Goal: Task Accomplishment & Management: Manage account settings

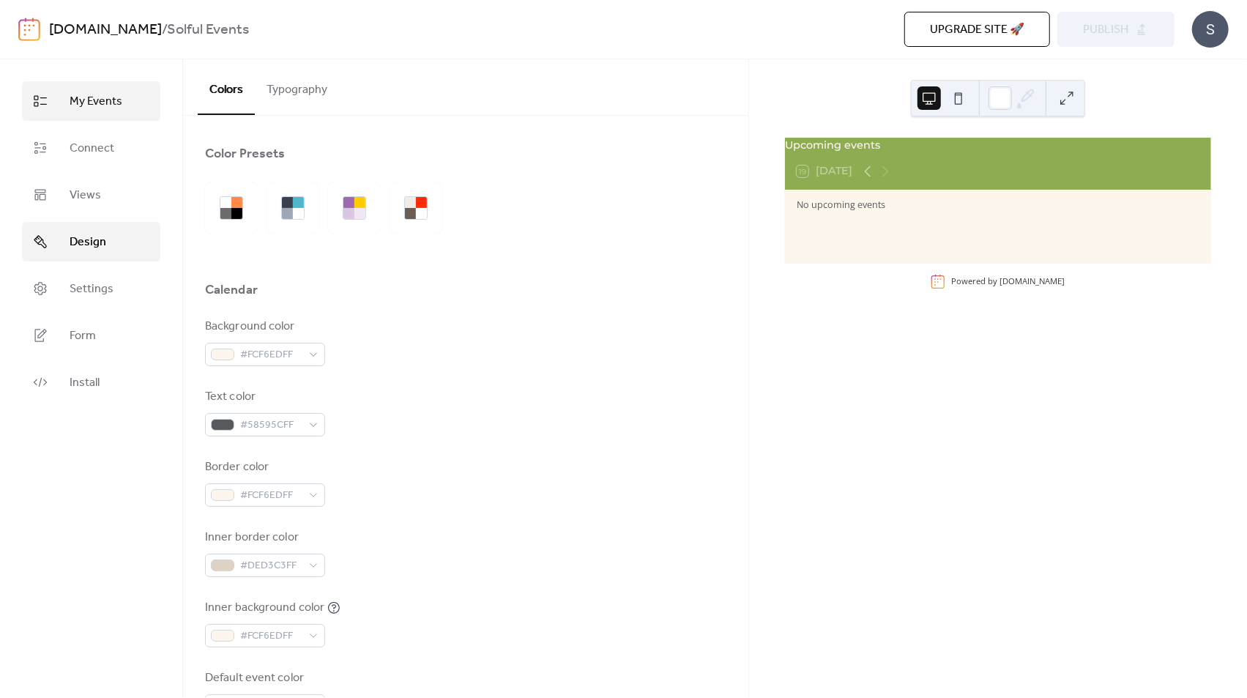
click at [100, 93] on span "My Events" at bounding box center [96, 102] width 53 height 18
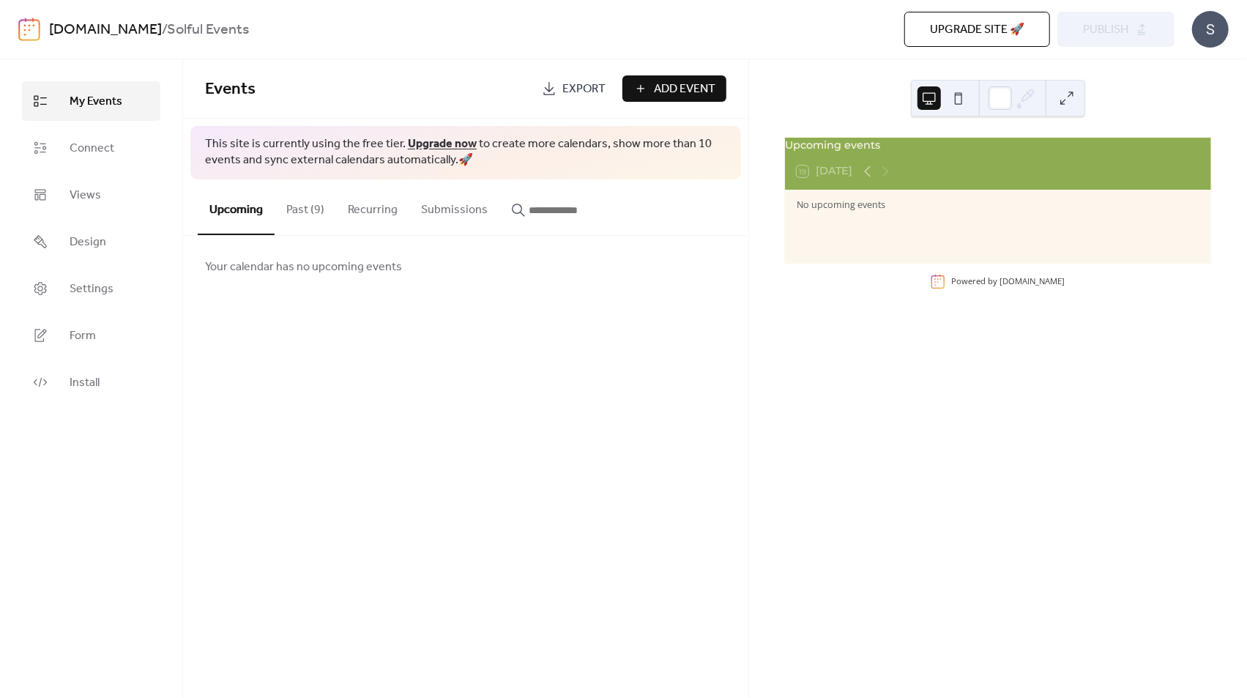
click at [314, 209] on button "Past (9)" at bounding box center [306, 206] width 62 height 54
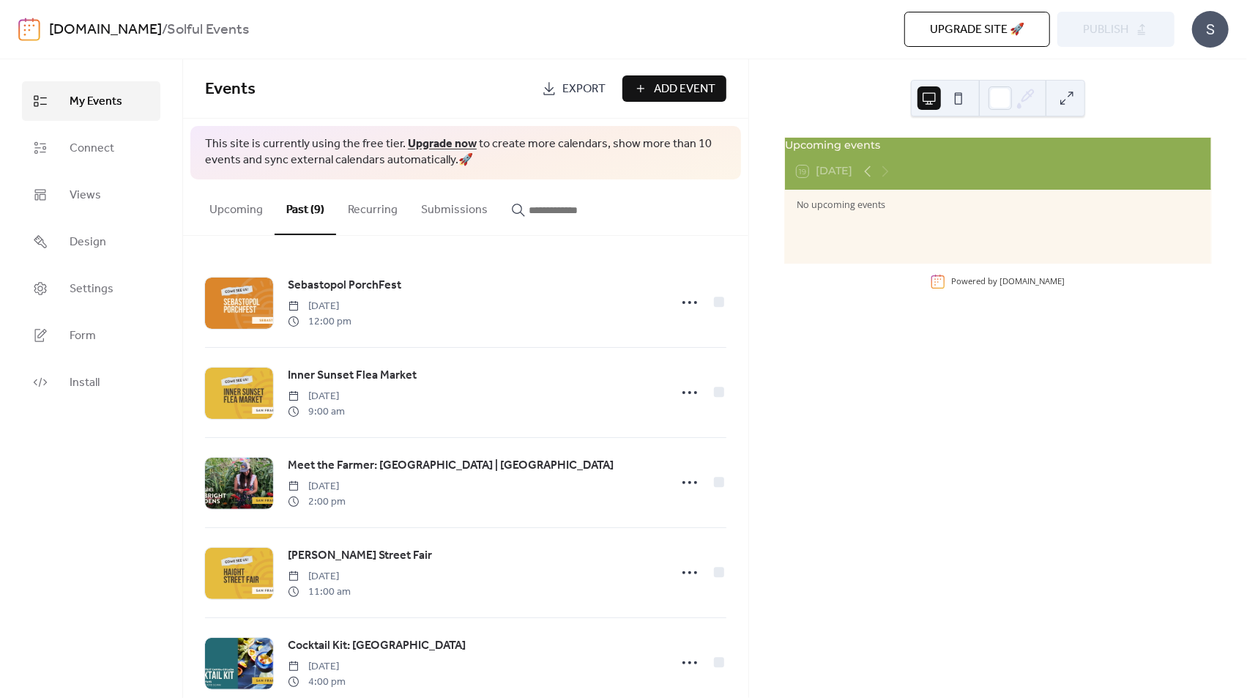
click at [94, 30] on link "[DOMAIN_NAME]" at bounding box center [105, 30] width 113 height 28
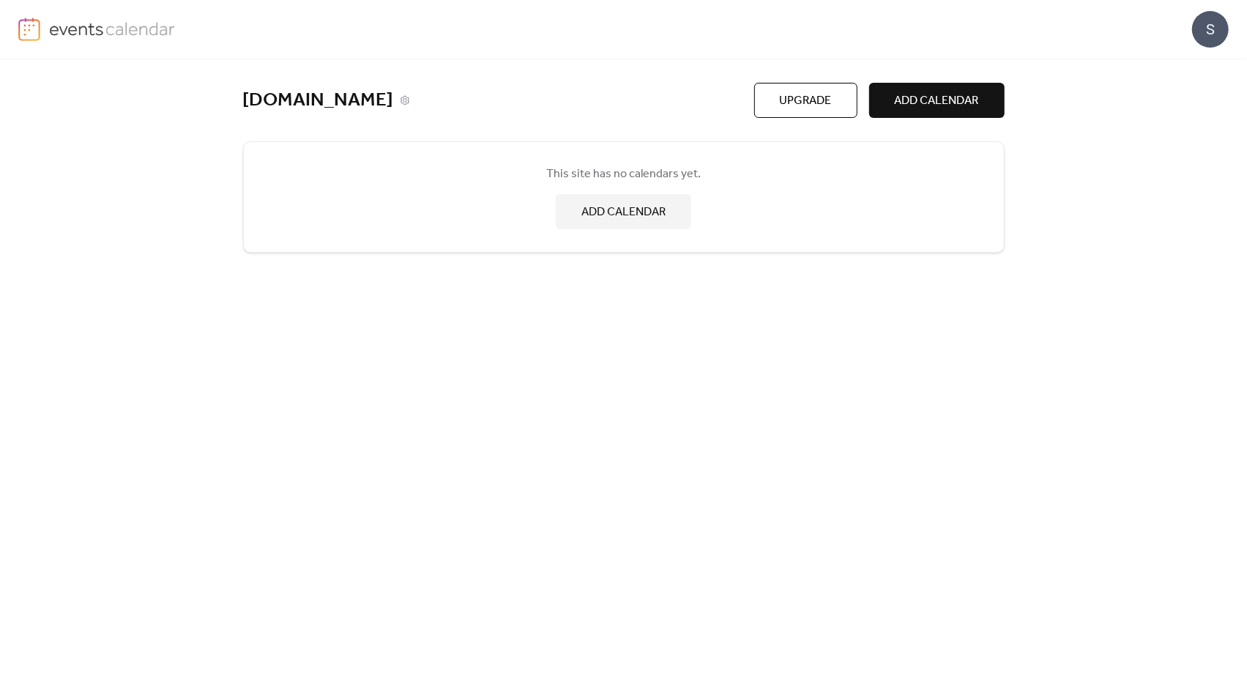
click at [255, 97] on link "[DOMAIN_NAME]" at bounding box center [318, 101] width 151 height 24
click at [124, 27] on img at bounding box center [112, 29] width 127 height 22
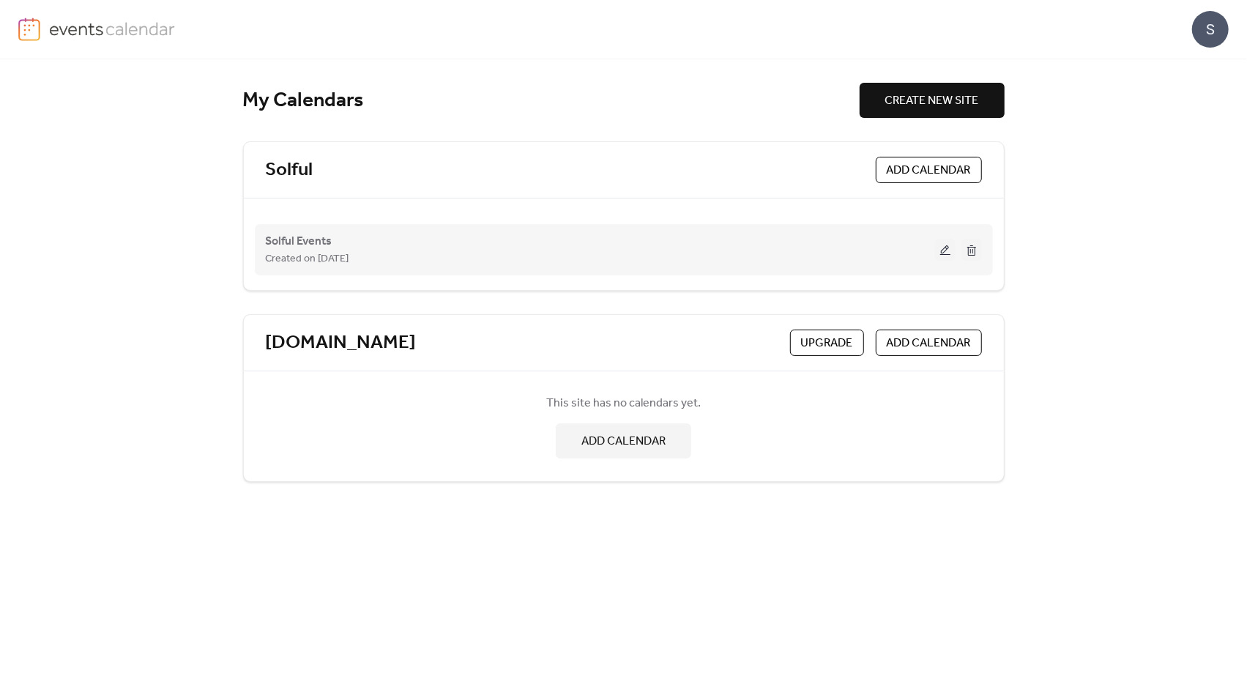
click at [854, 247] on div "Solful Events Created on [DATE]" at bounding box center [600, 249] width 669 height 35
click at [943, 249] on button at bounding box center [945, 250] width 21 height 22
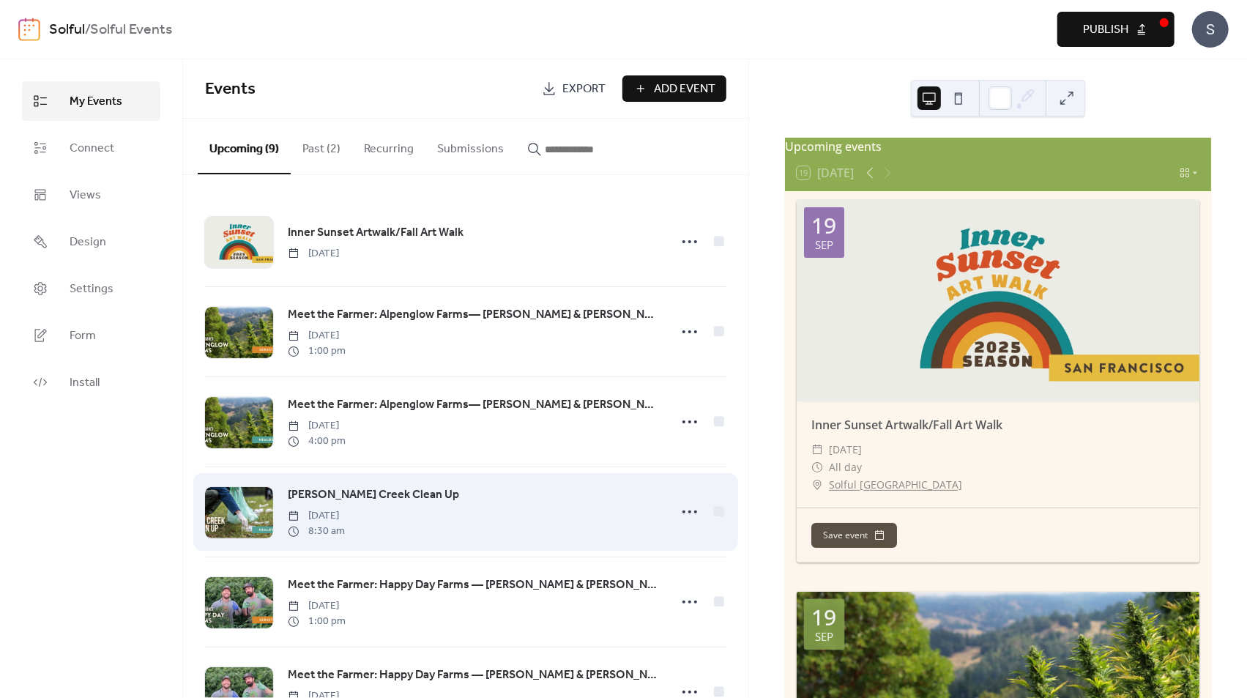
scroll to position [332, 0]
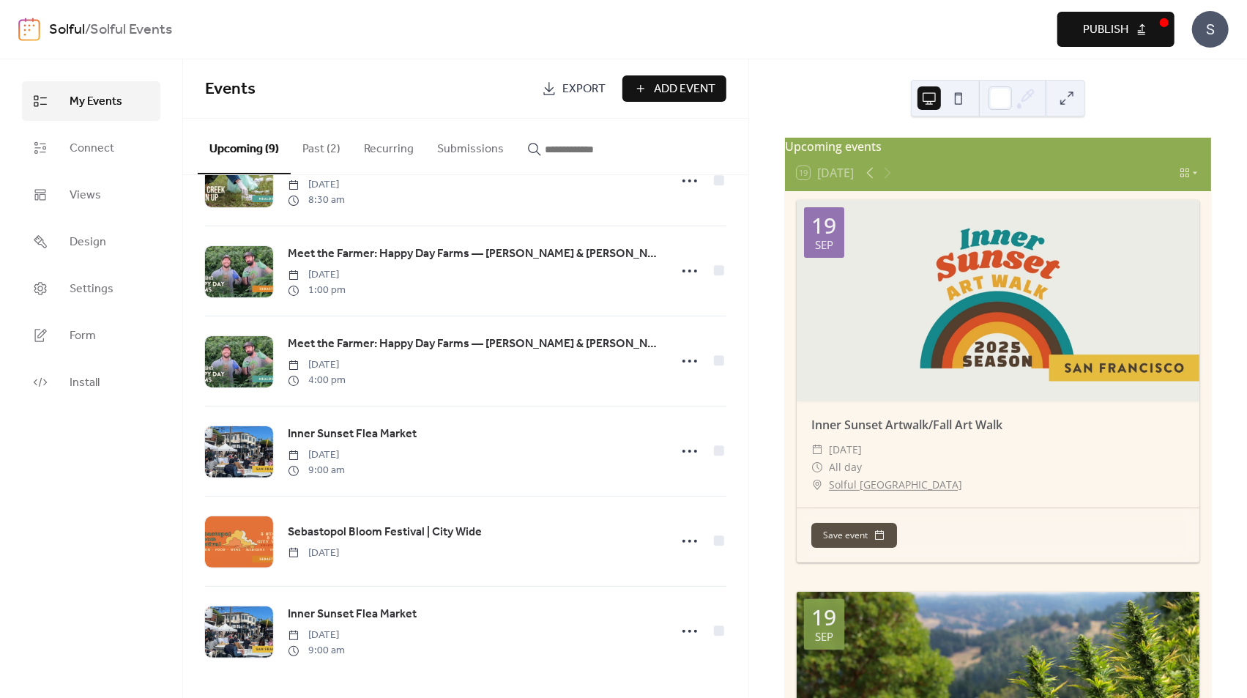
click at [680, 83] on span "Add Event" at bounding box center [685, 90] width 62 height 18
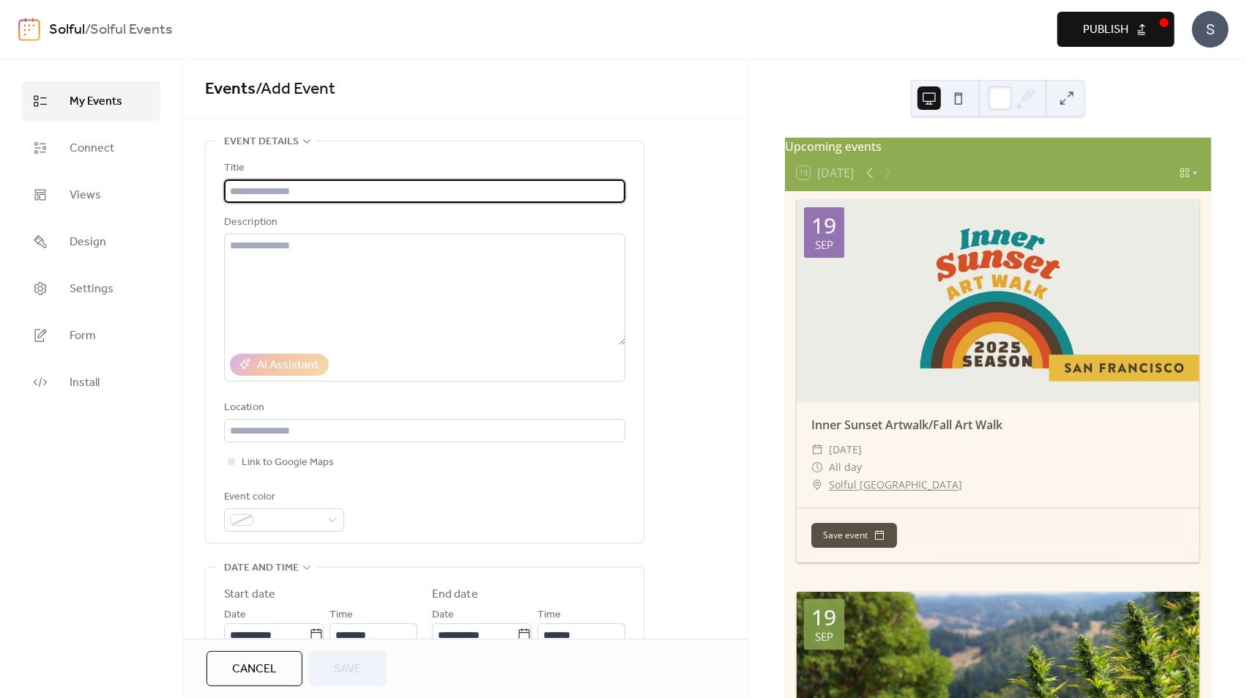
paste input "**********"
type input "**********"
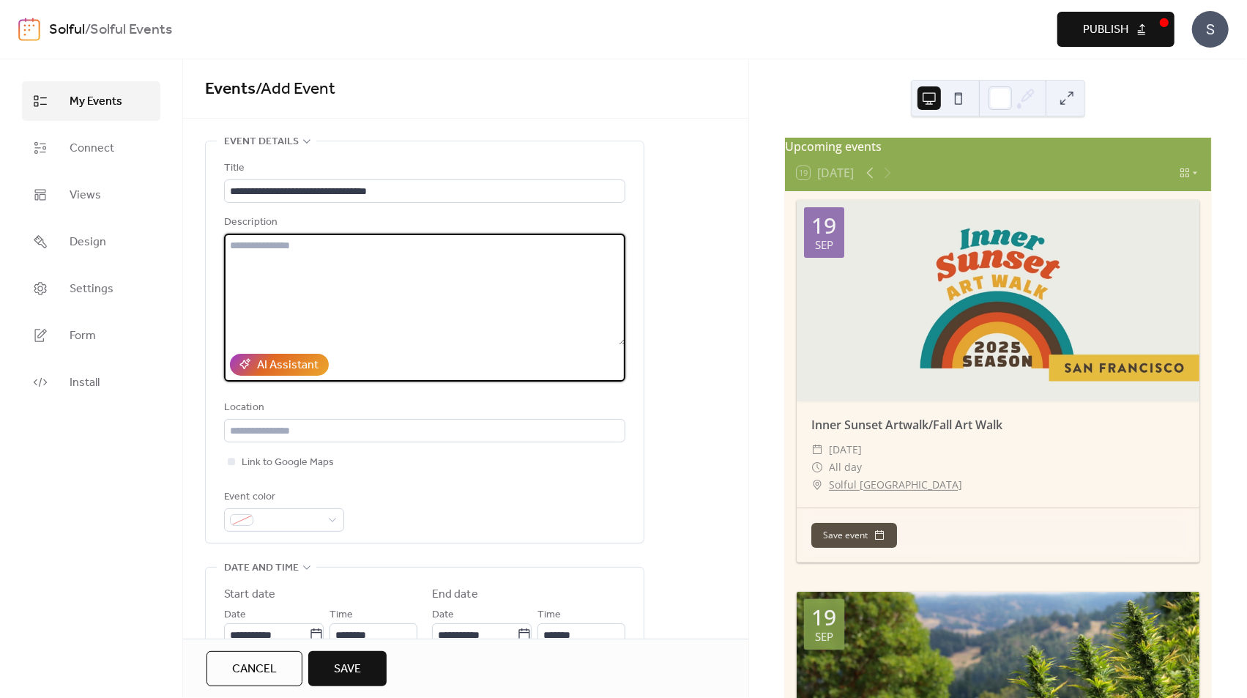
click at [292, 246] on textarea at bounding box center [424, 289] width 401 height 111
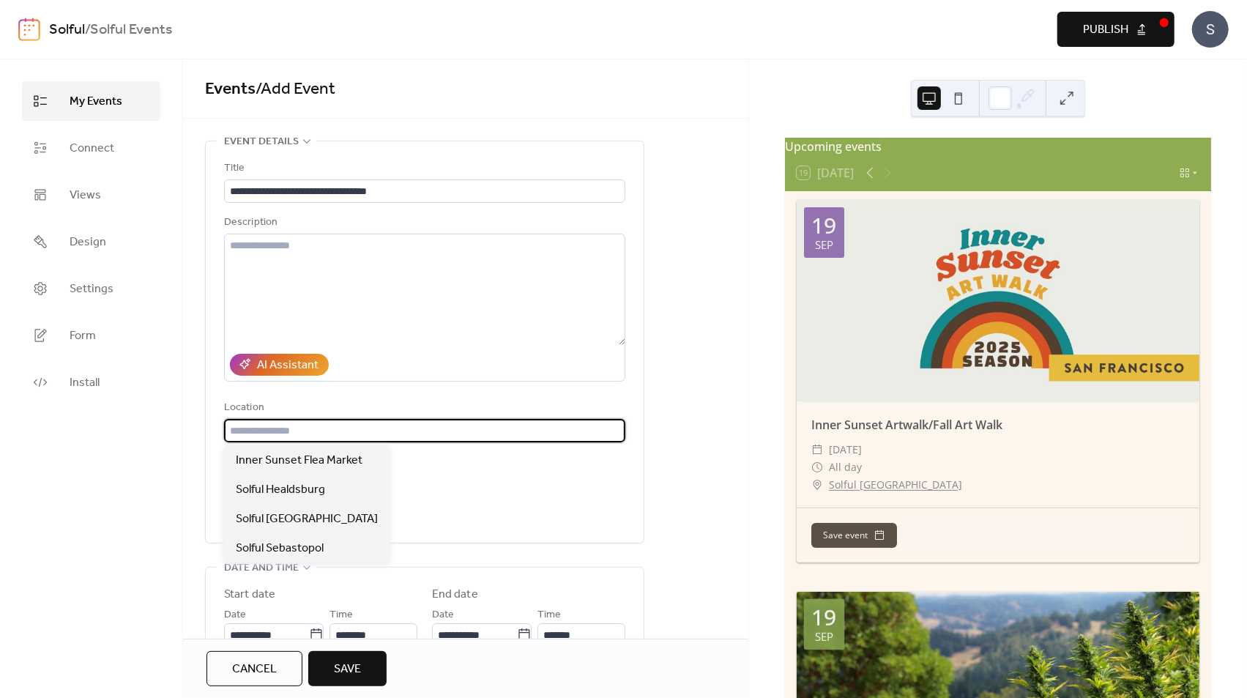
click at [294, 428] on input "text" at bounding box center [424, 430] width 401 height 23
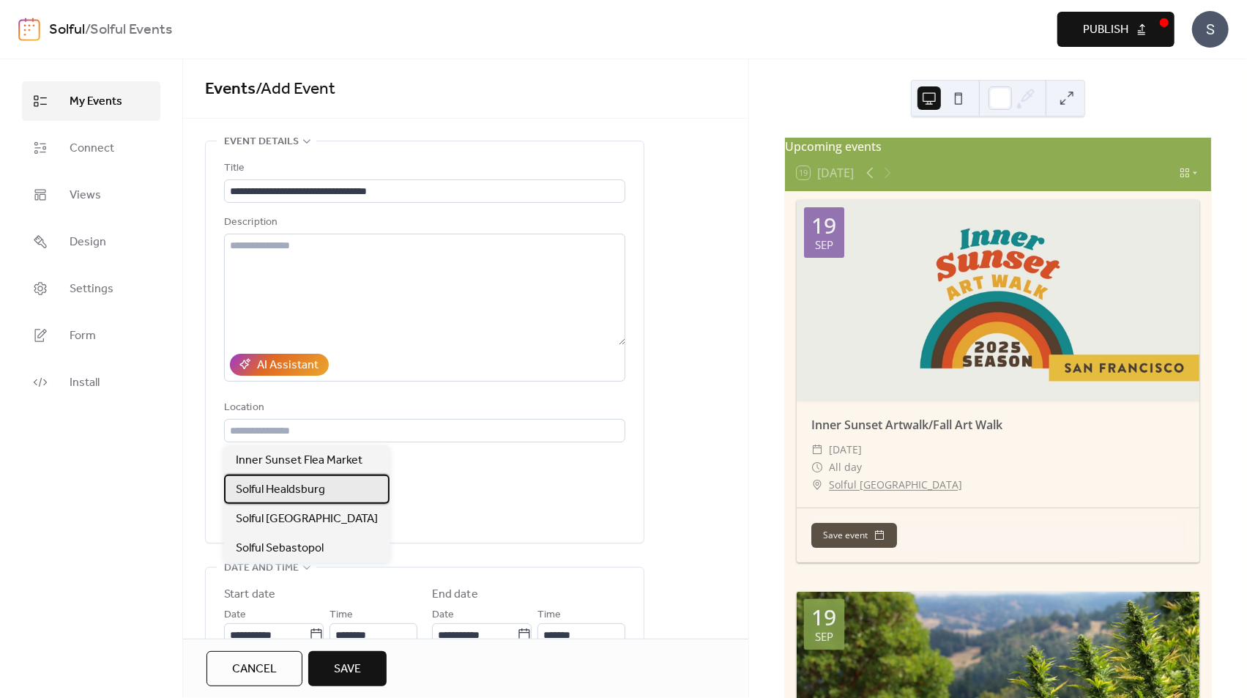
click at [289, 489] on span "Solful Healdsburg" at bounding box center [280, 490] width 89 height 18
type input "**********"
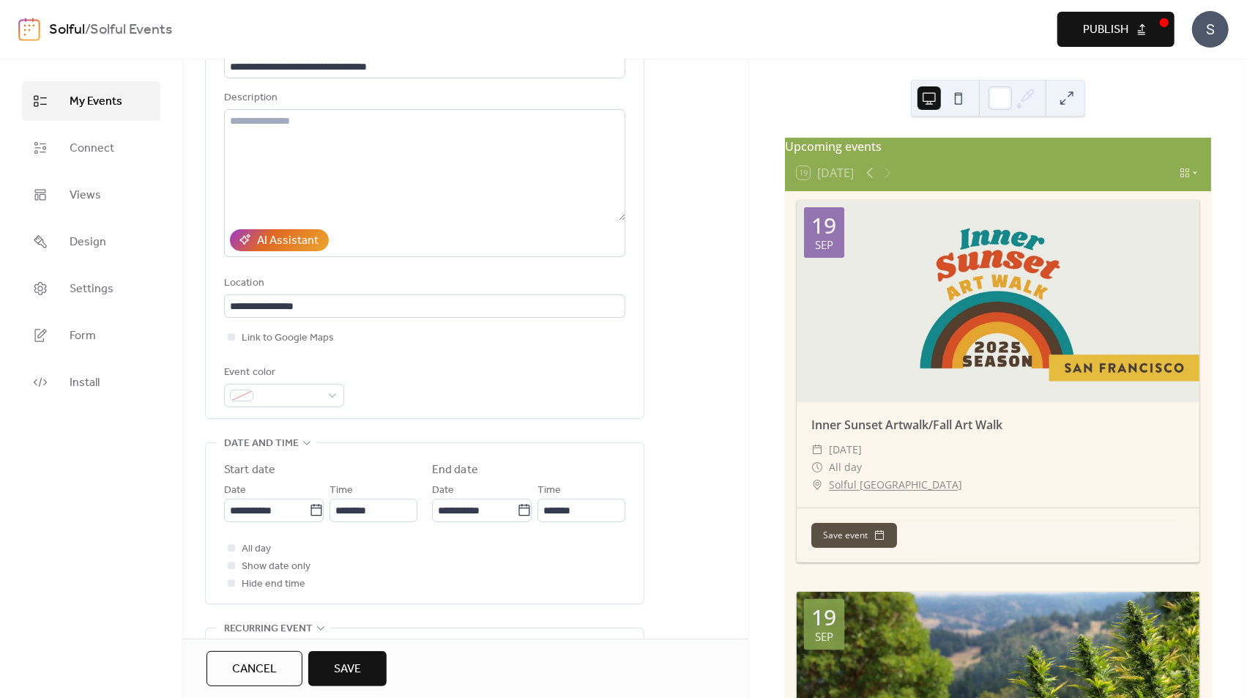
scroll to position [144, 0]
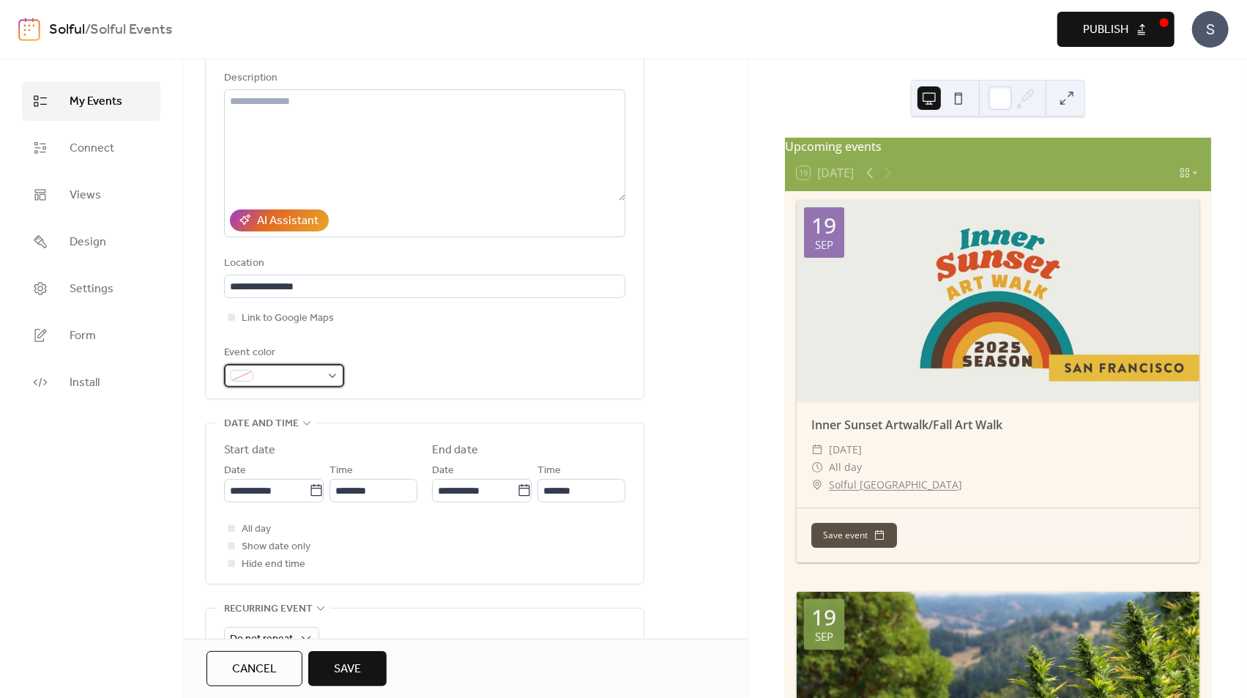
click at [314, 373] on span at bounding box center [290, 377] width 62 height 18
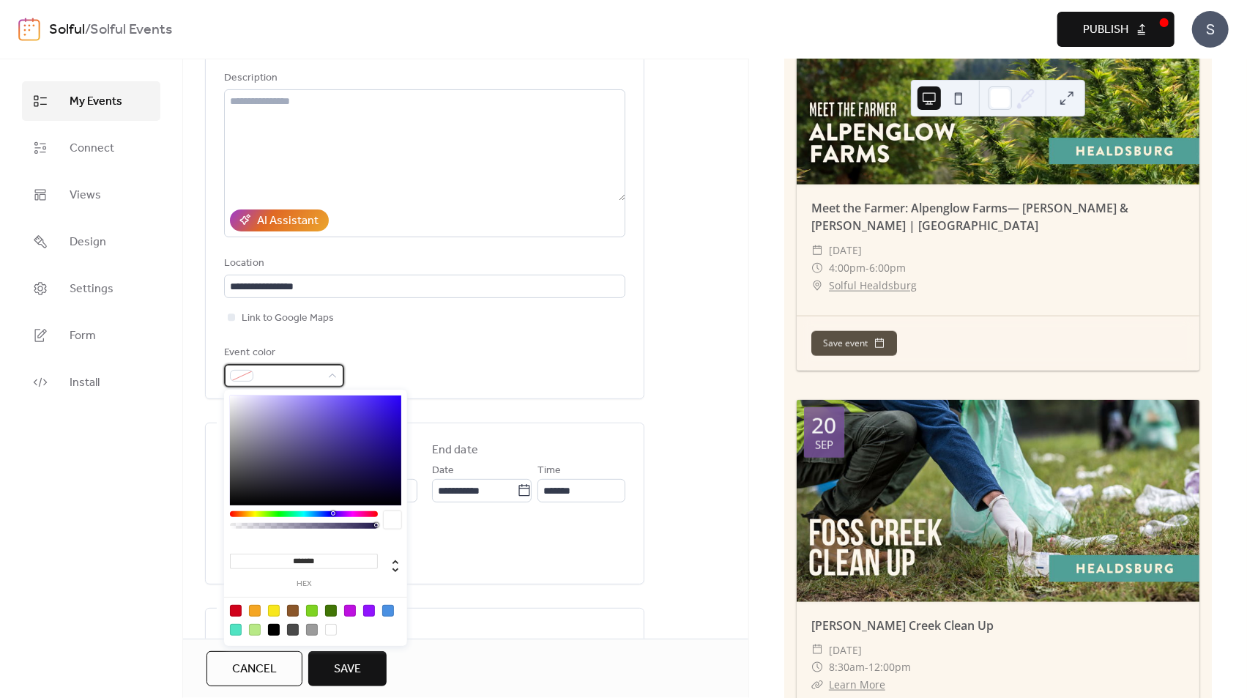
scroll to position [1021, 0]
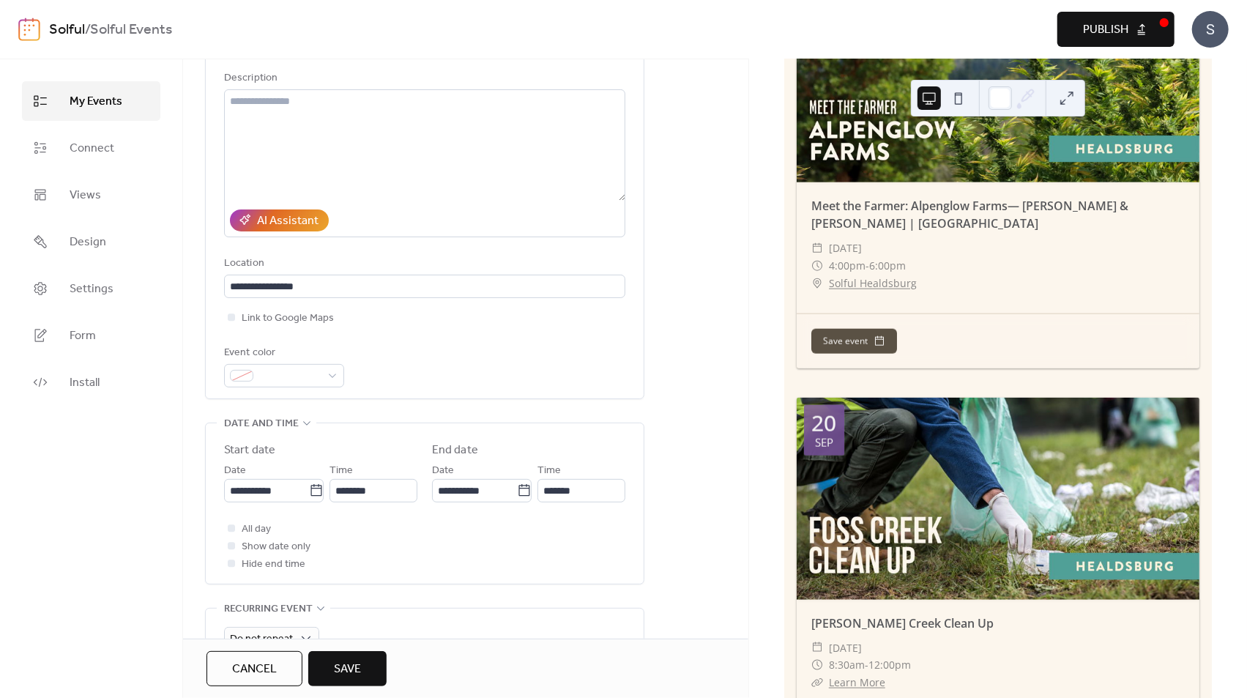
click at [157, 462] on div "My Events Connect Views Design Settings Form Install" at bounding box center [91, 378] width 183 height 639
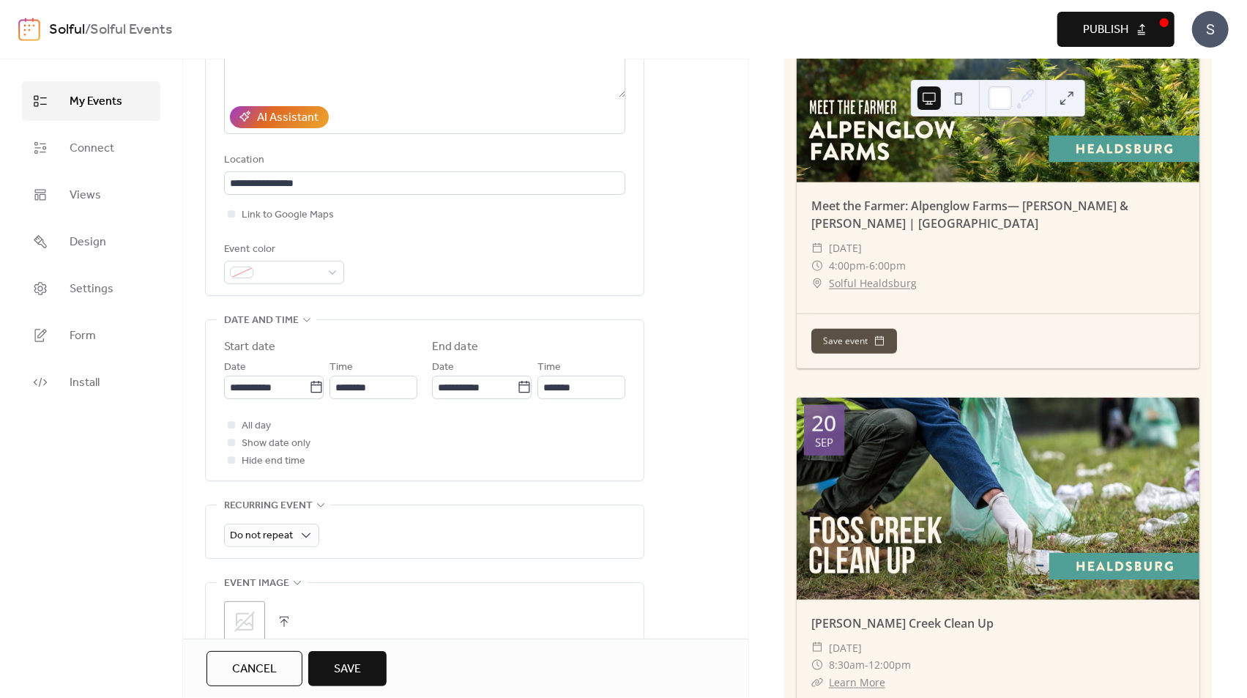
scroll to position [254, 0]
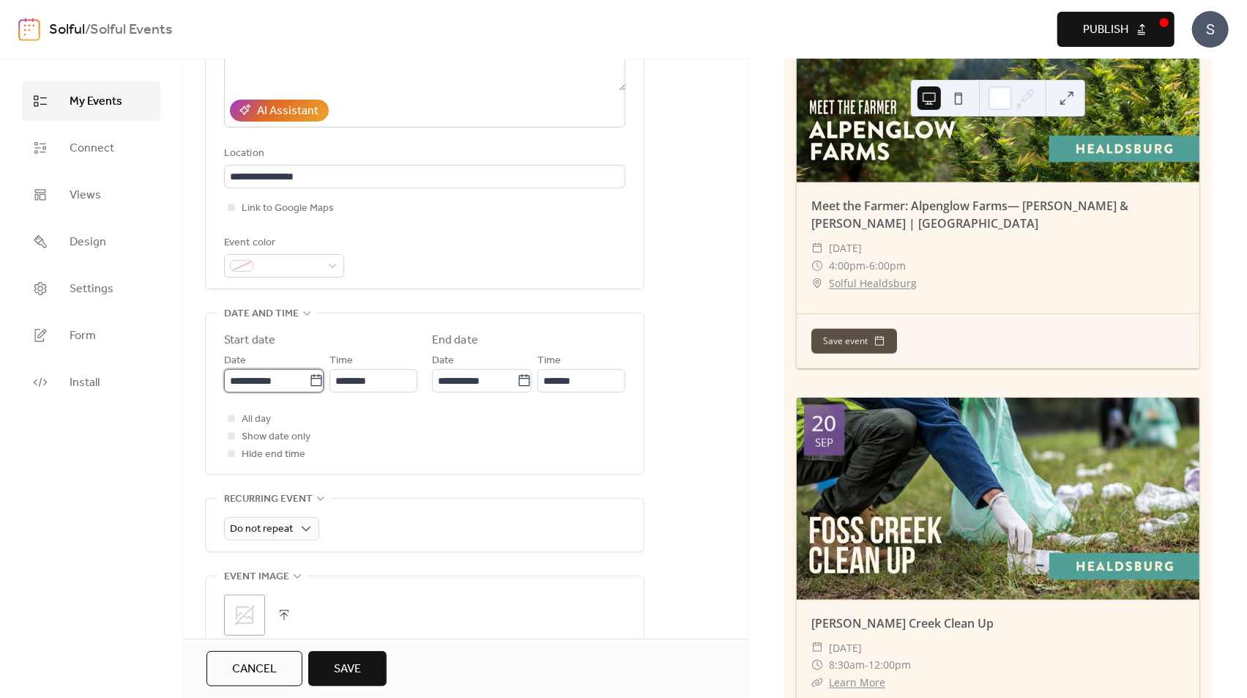
click at [282, 382] on input "**********" at bounding box center [266, 380] width 85 height 23
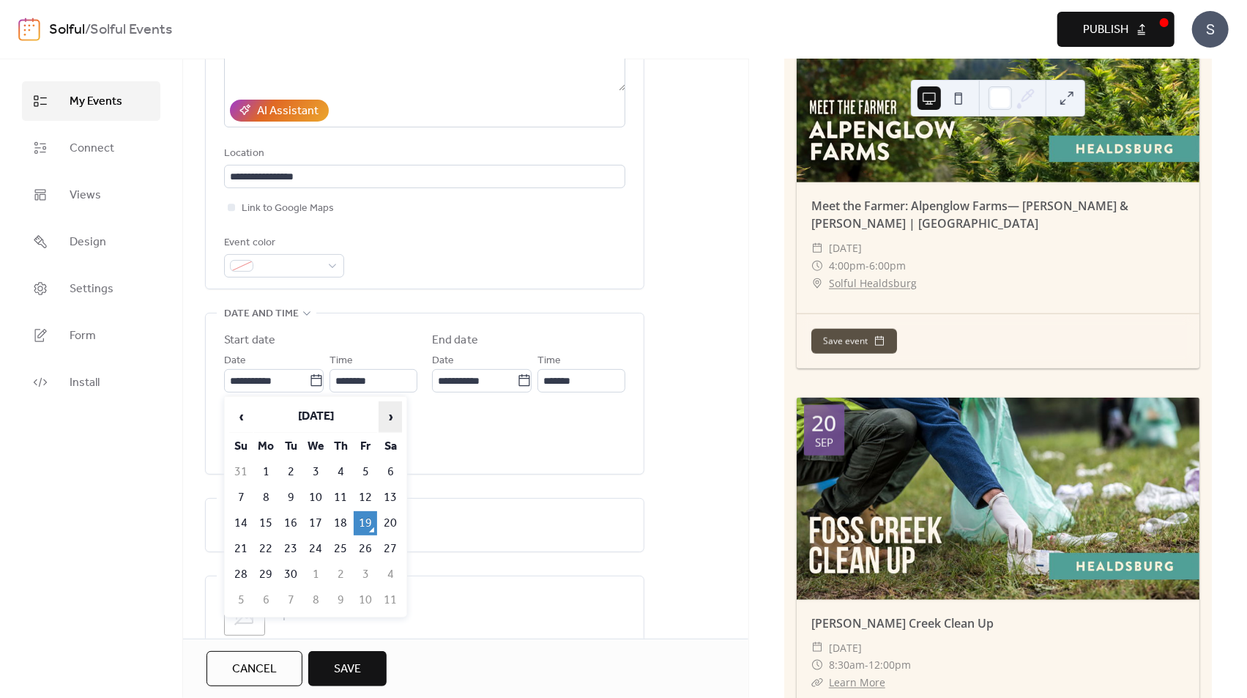
click at [387, 409] on span "›" at bounding box center [390, 416] width 22 height 29
click at [386, 488] on td "11" at bounding box center [390, 498] width 23 height 24
type input "**********"
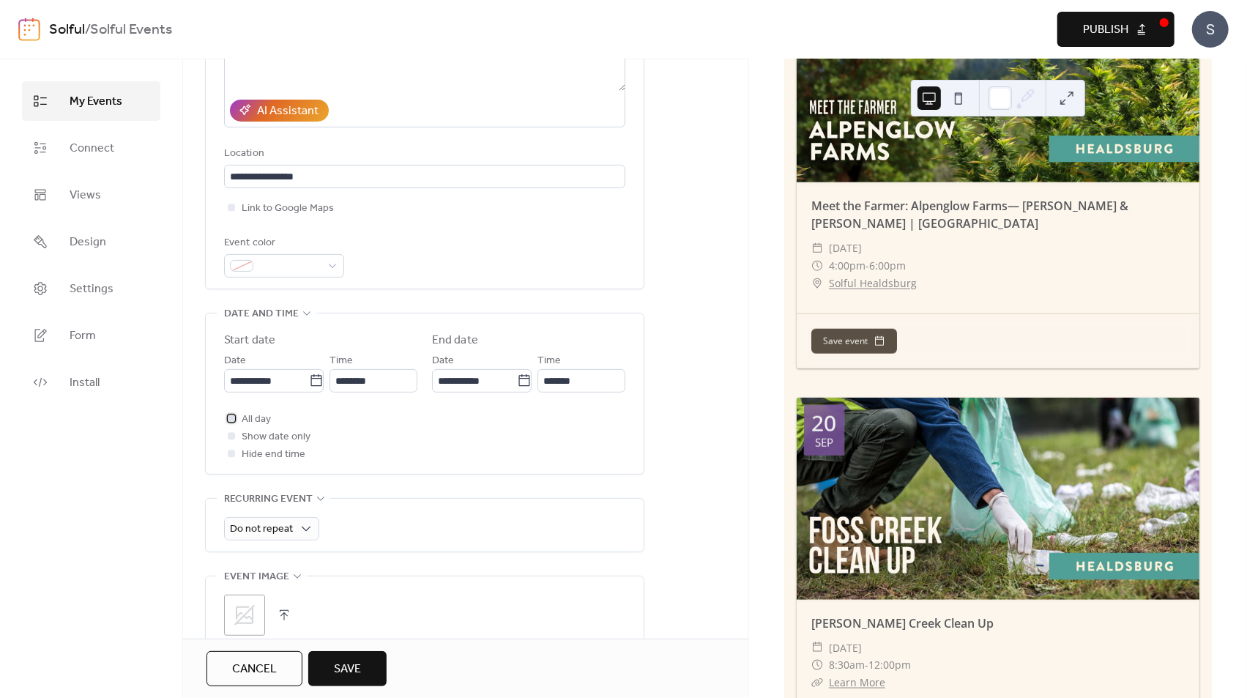
click at [231, 417] on div at bounding box center [231, 418] width 7 height 7
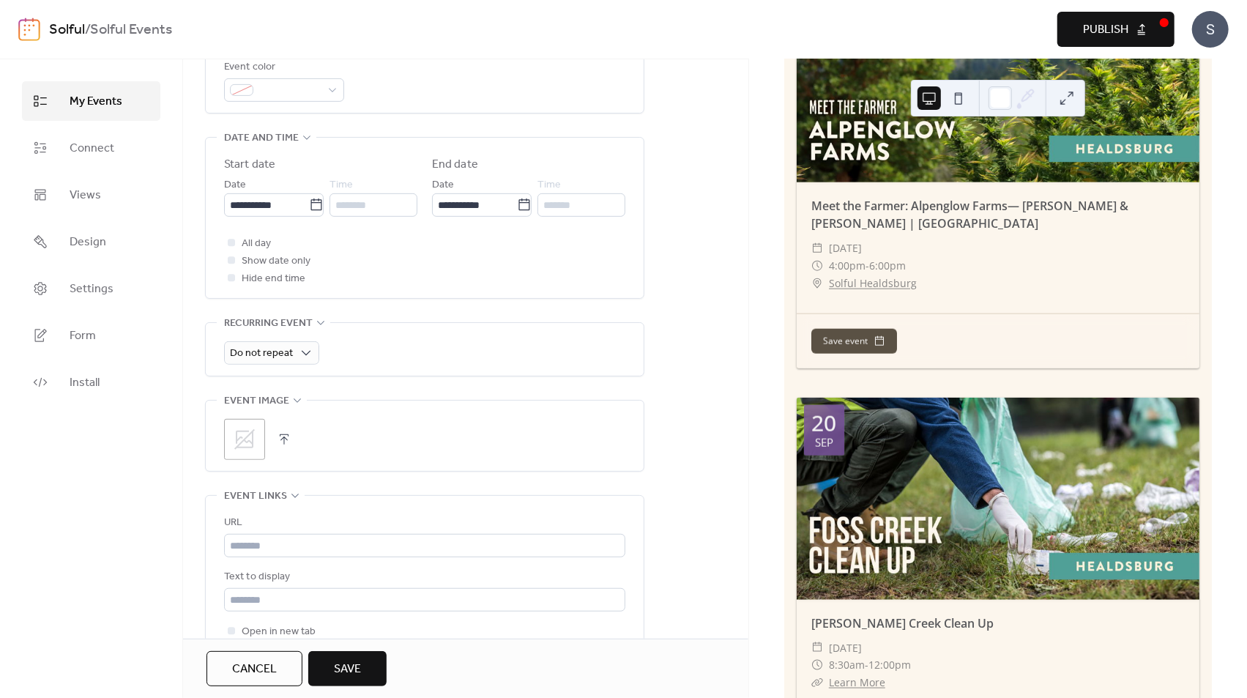
scroll to position [436, 0]
click at [241, 433] on icon at bounding box center [244, 433] width 23 height 23
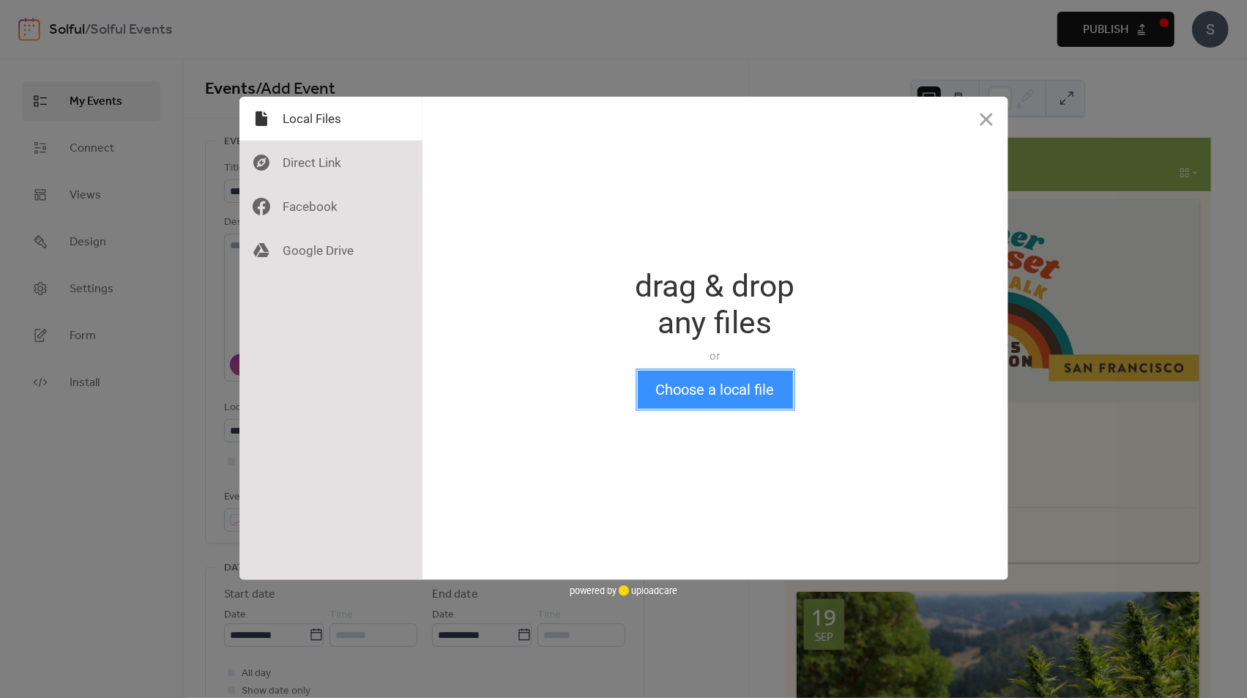
click at [686, 386] on button "Choose a local file" at bounding box center [715, 390] width 155 height 38
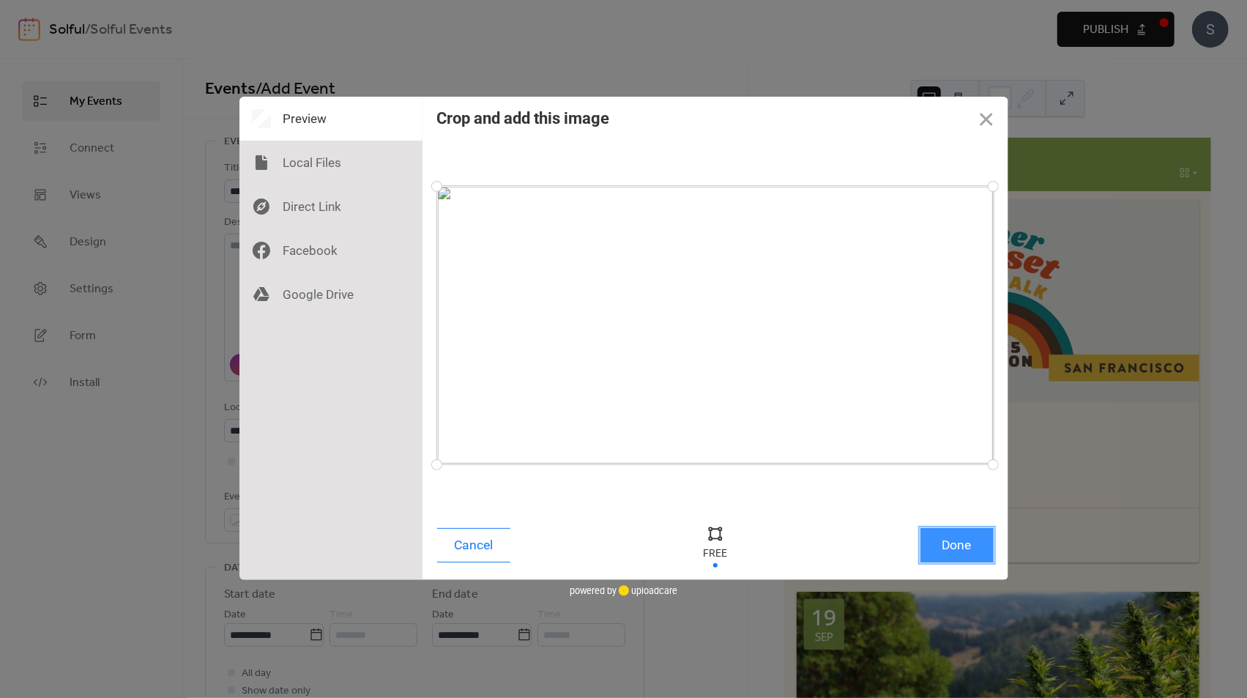
click at [938, 543] on button "Done" at bounding box center [957, 545] width 73 height 34
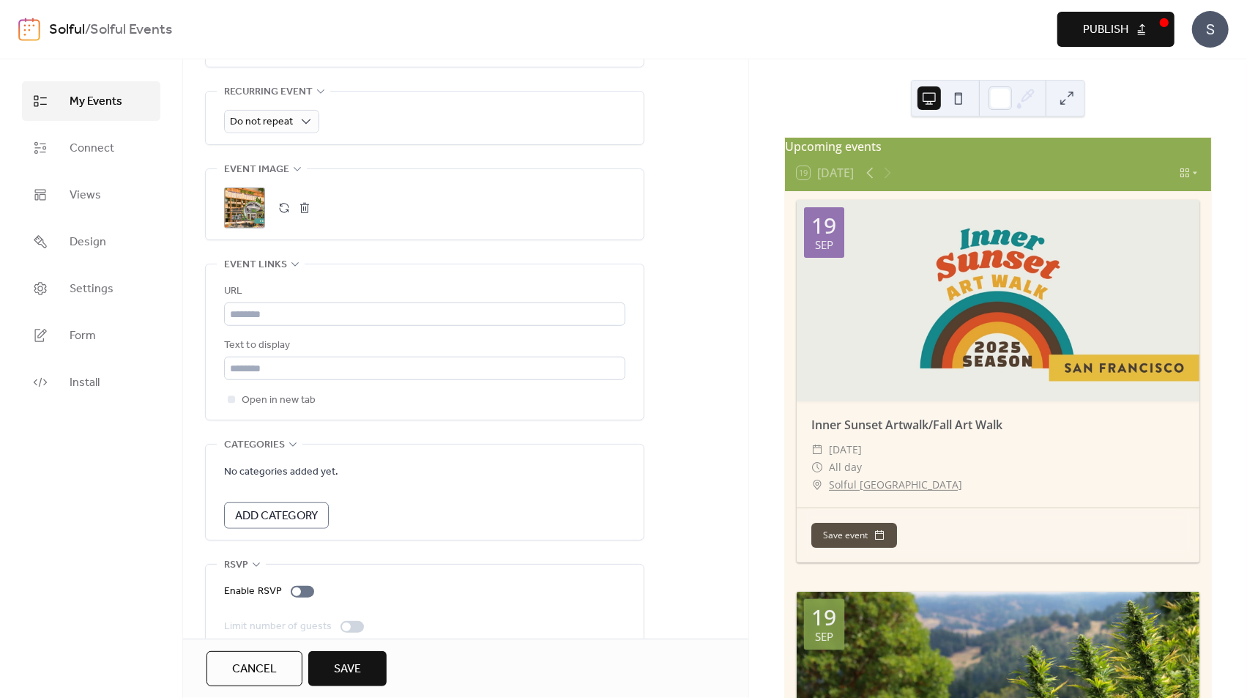
scroll to position [686, 0]
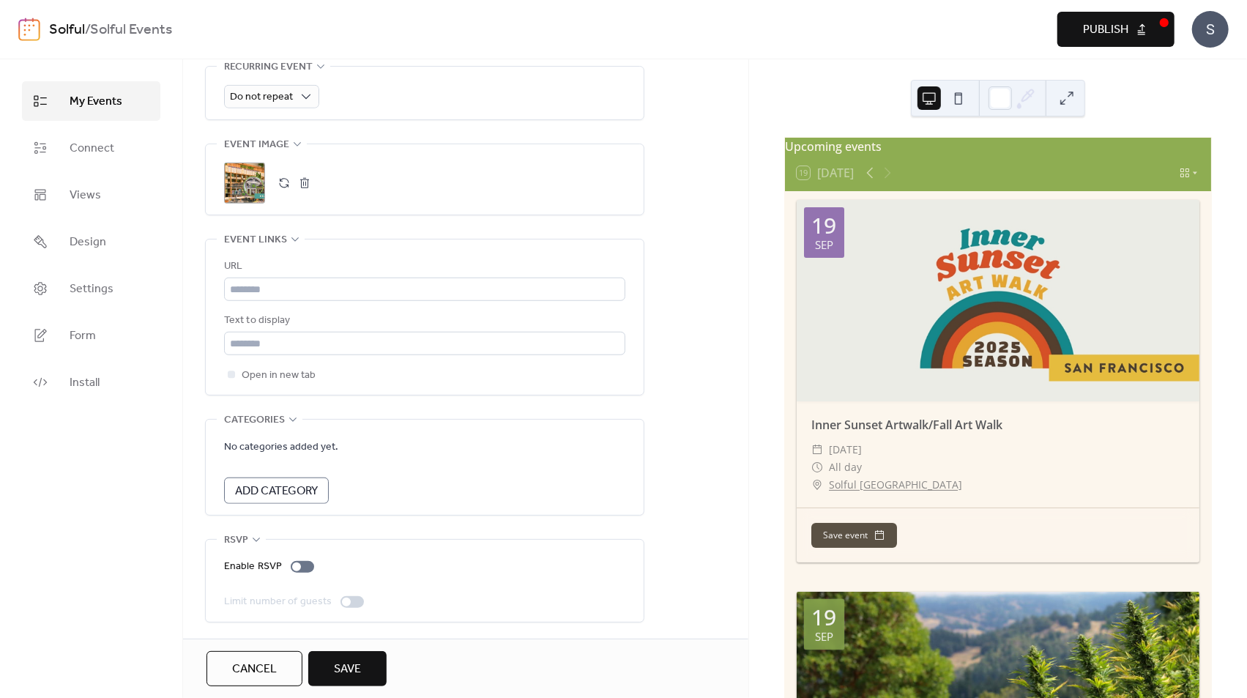
click at [353, 662] on span "Save" at bounding box center [347, 670] width 27 height 18
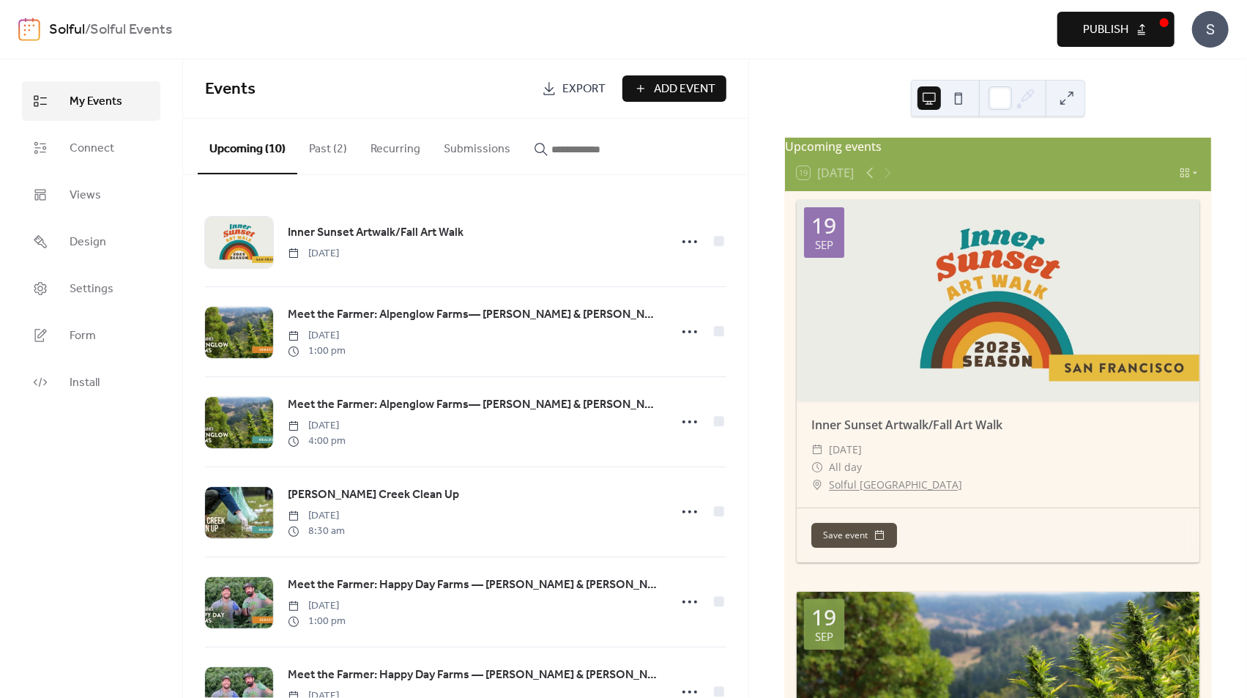
click at [1122, 32] on span "Publish" at bounding box center [1105, 30] width 45 height 18
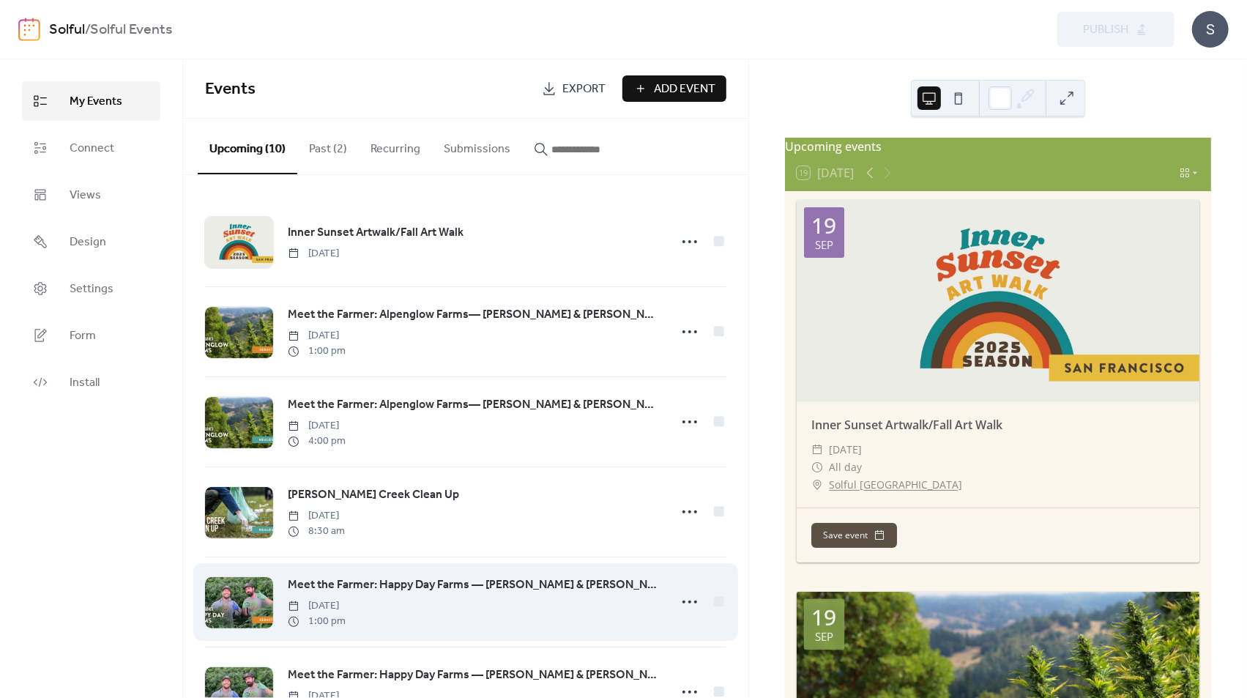
scroll to position [422, 0]
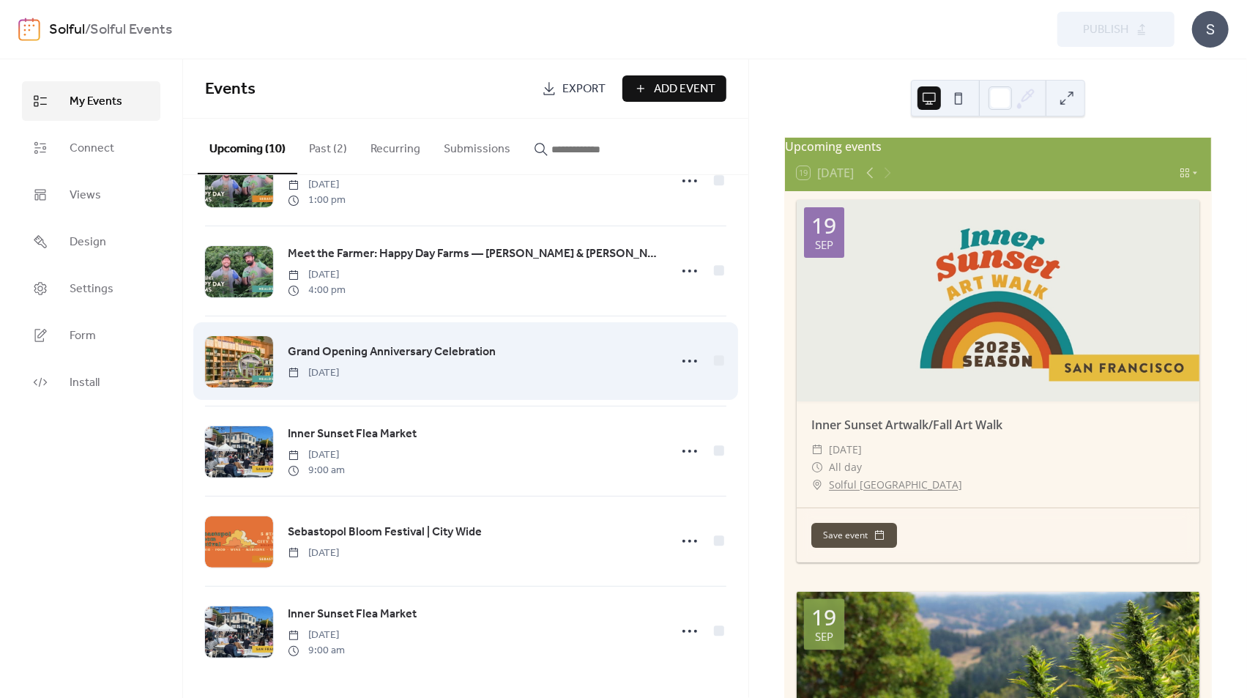
click at [541, 376] on div "Grand Opening Anniversary Celebration [DATE]" at bounding box center [474, 361] width 372 height 37
click at [683, 361] on icon at bounding box center [689, 360] width 23 height 23
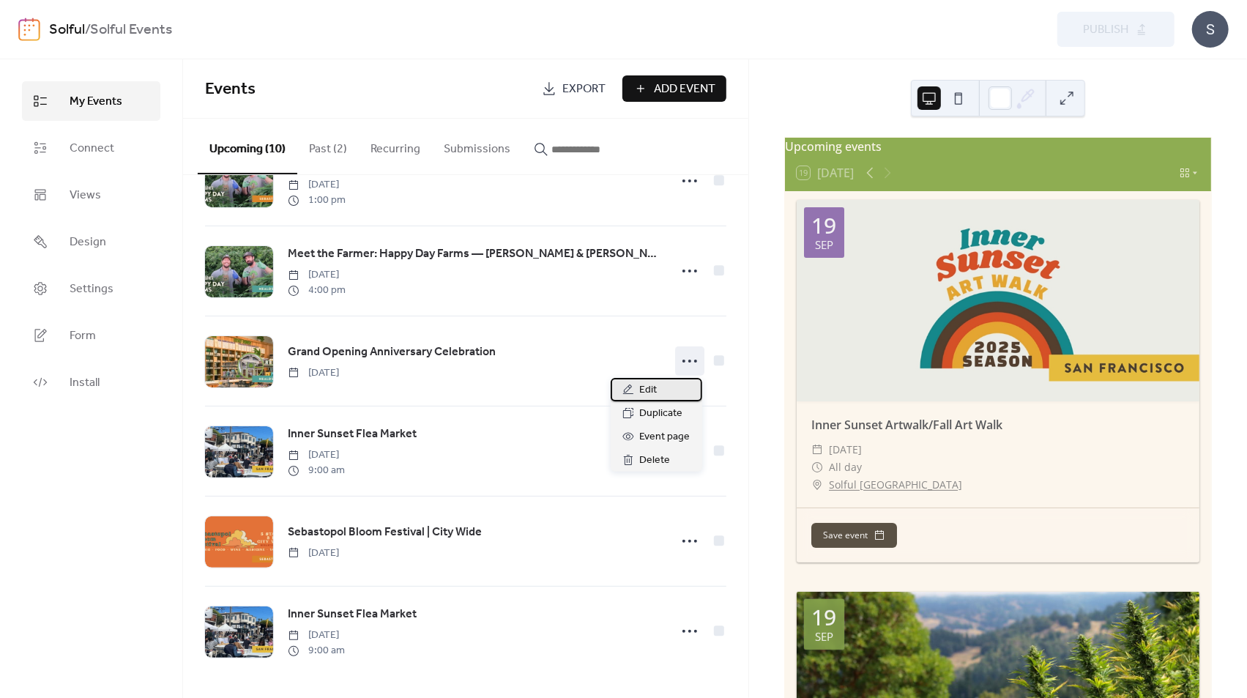
click at [660, 385] on div "Edit" at bounding box center [657, 389] width 92 height 23
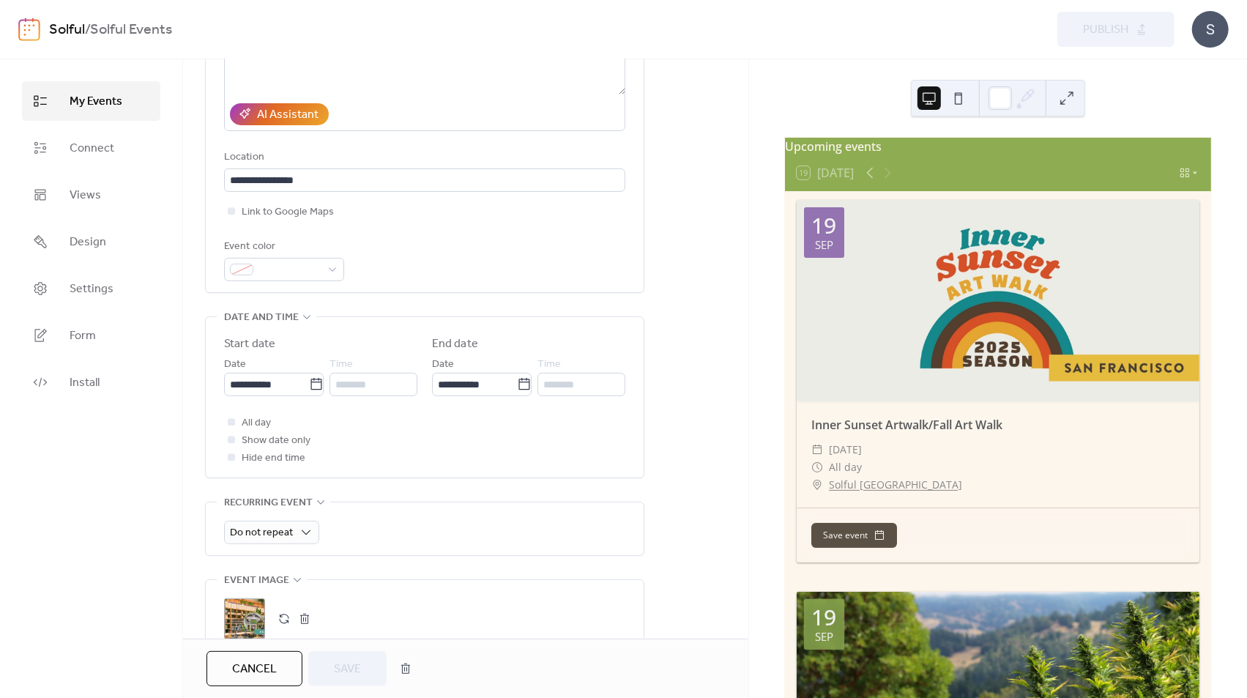
scroll to position [276, 0]
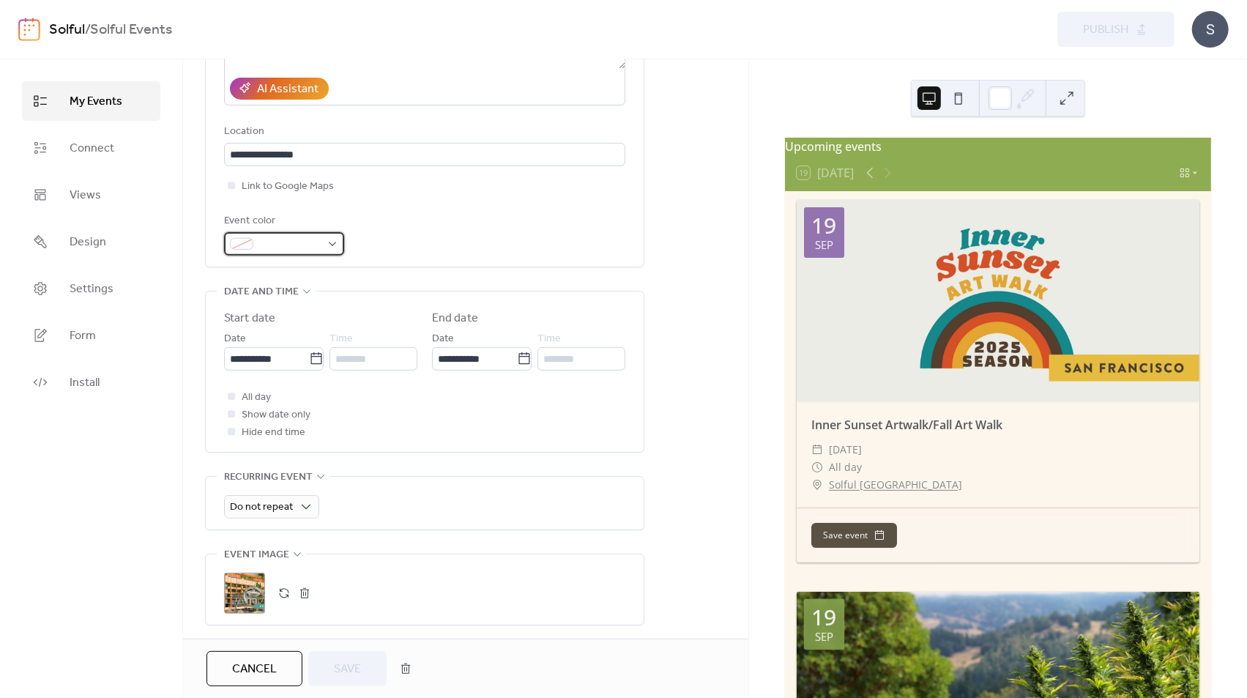
click at [307, 251] on span at bounding box center [290, 245] width 62 height 18
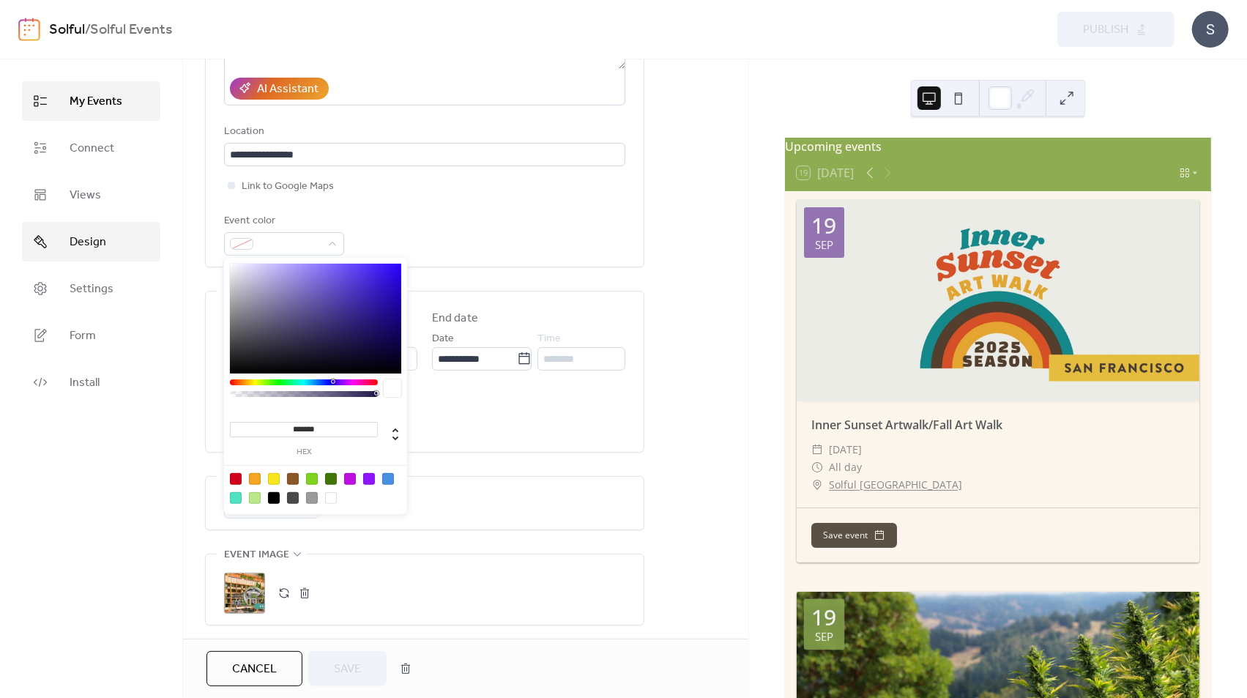
click at [100, 240] on span "Design" at bounding box center [88, 243] width 37 height 18
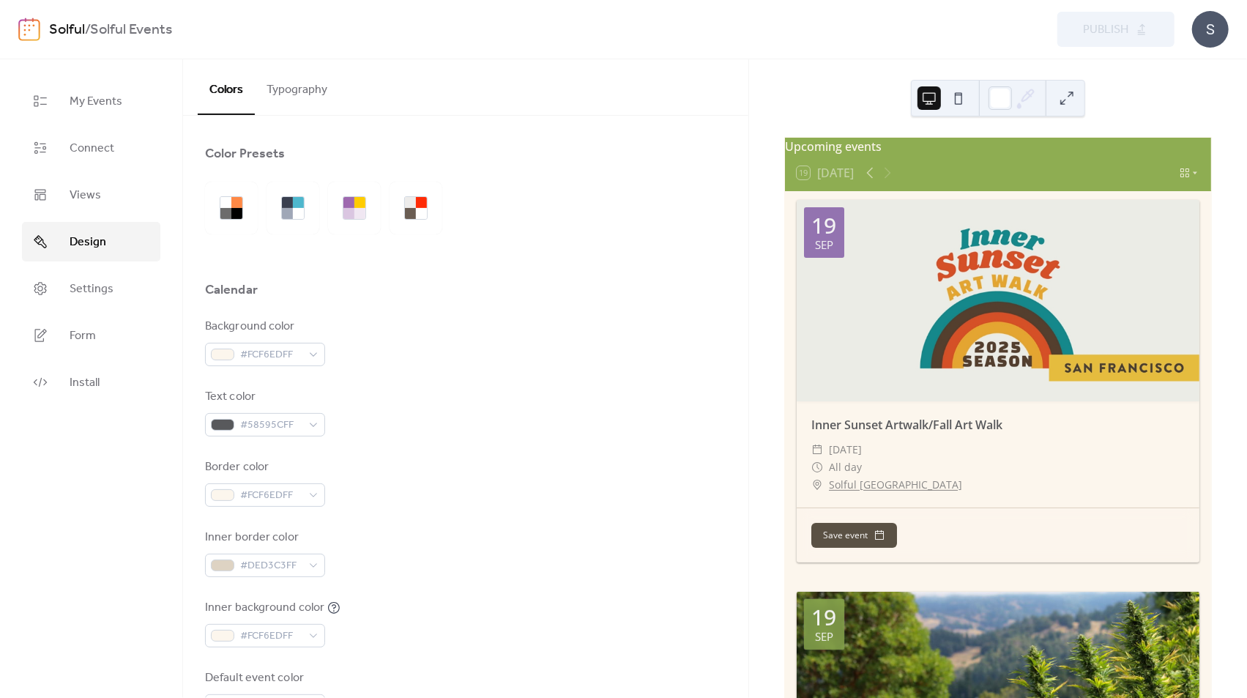
click at [277, 157] on div "Color Presets" at bounding box center [245, 154] width 80 height 18
click at [95, 107] on span "My Events" at bounding box center [96, 102] width 53 height 18
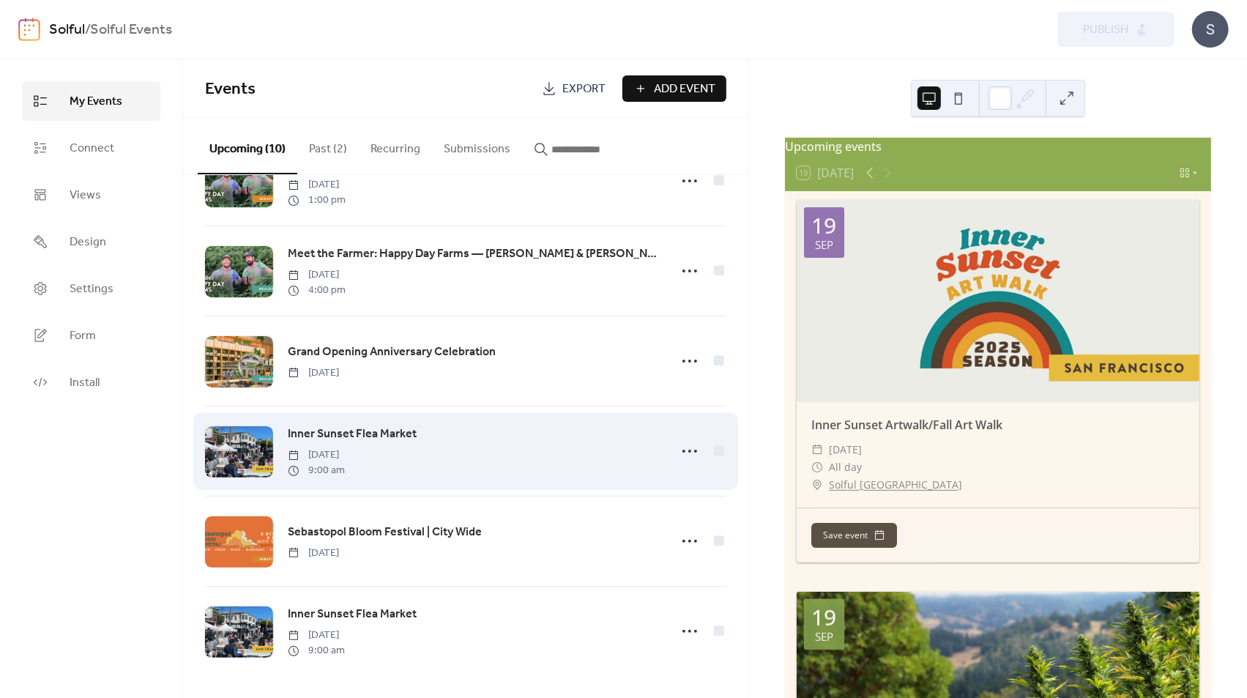
scroll to position [397, 0]
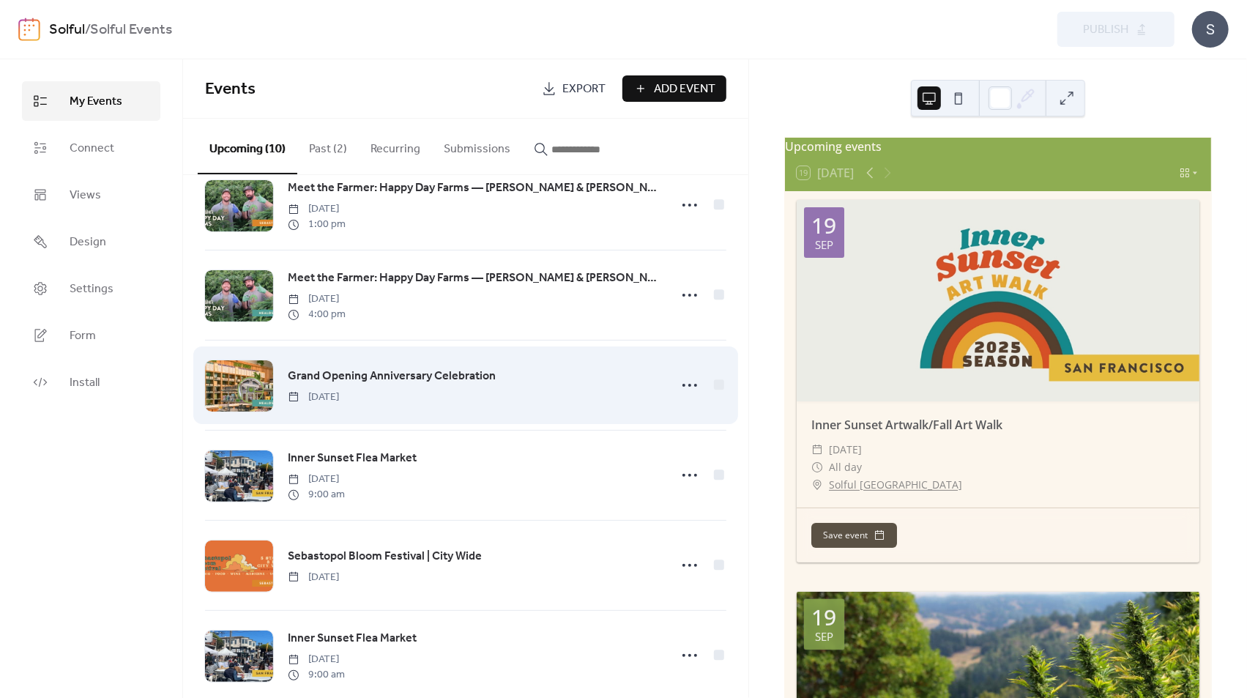
click at [379, 385] on link "Grand Opening Anniversary Celebration" at bounding box center [392, 376] width 208 height 19
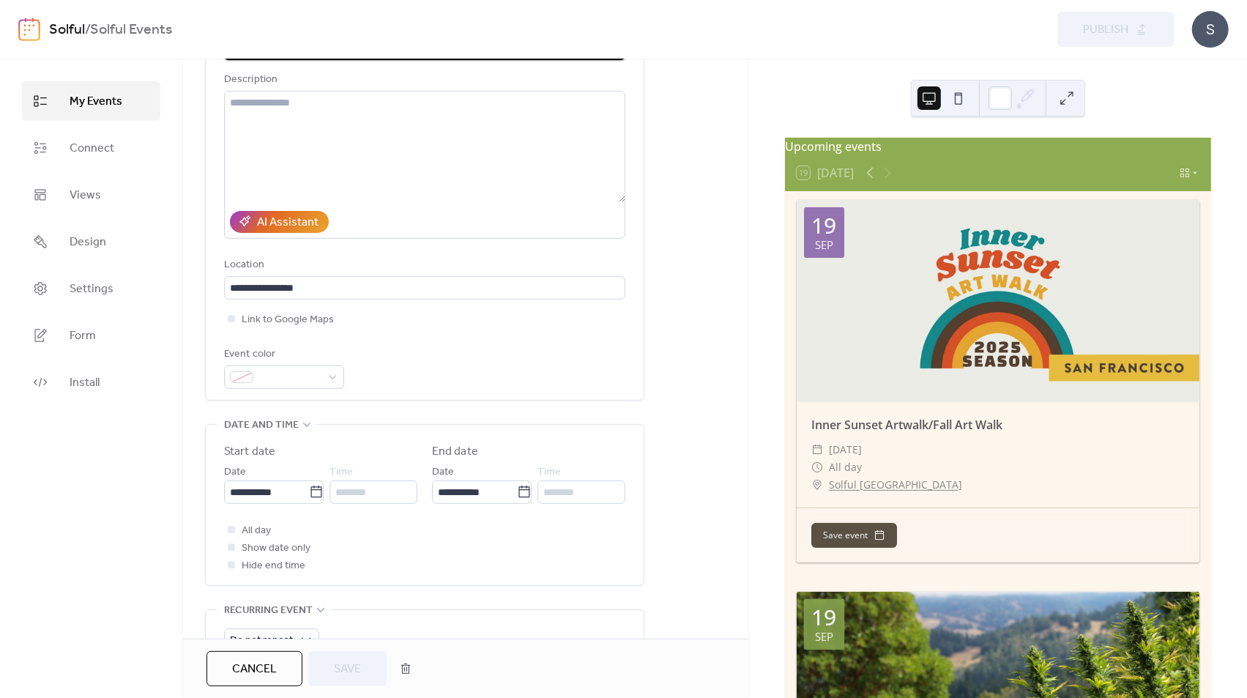
scroll to position [393, 0]
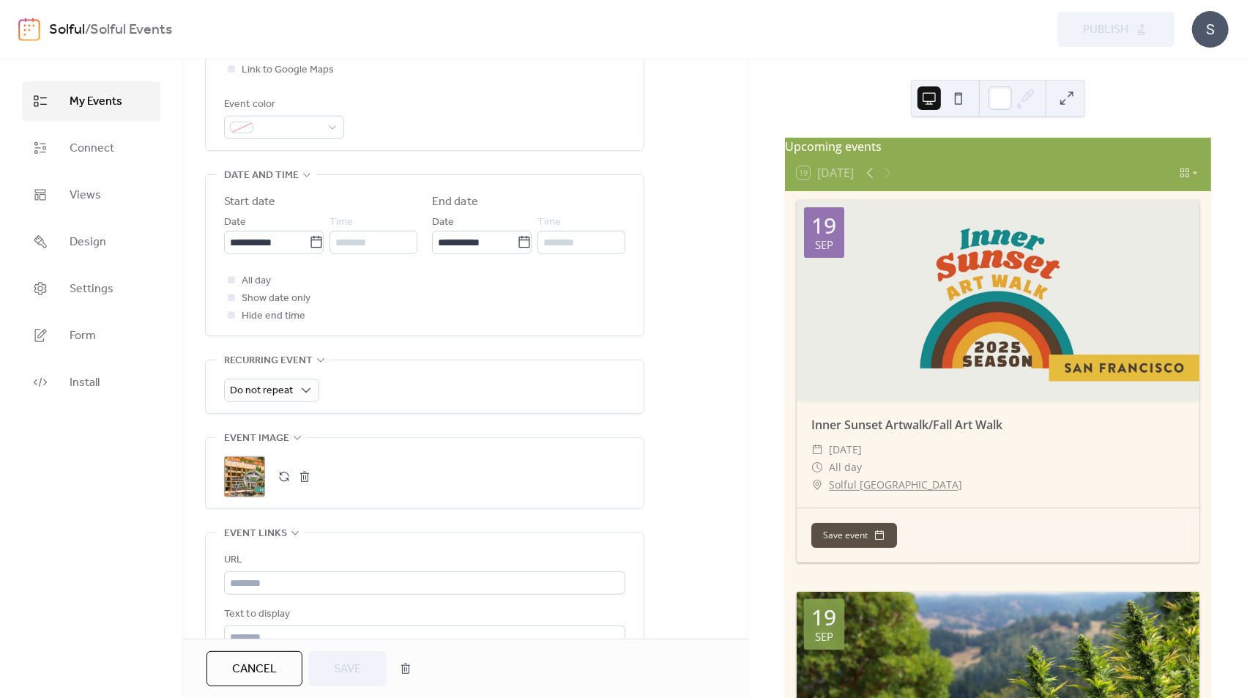
click at [295, 124] on span at bounding box center [290, 128] width 62 height 18
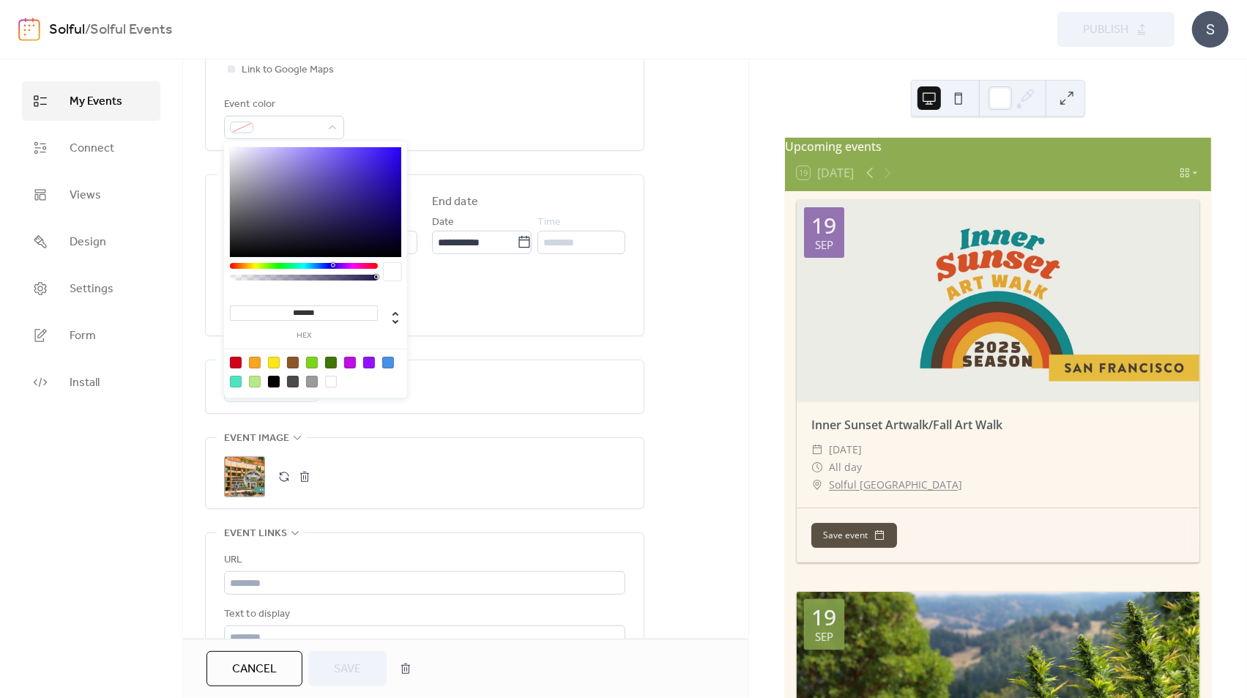
click at [312, 314] on input "*******" at bounding box center [304, 312] width 148 height 15
click at [330, 311] on input "*******" at bounding box center [304, 312] width 148 height 15
paste input
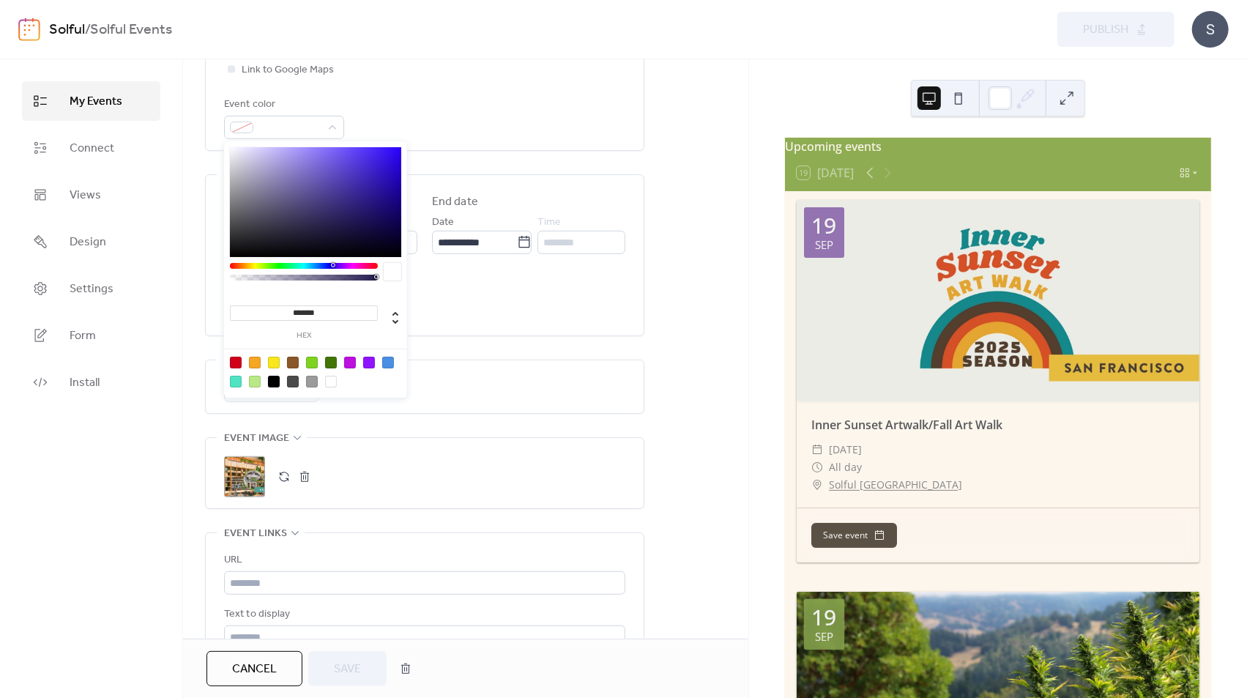
type input "*******"
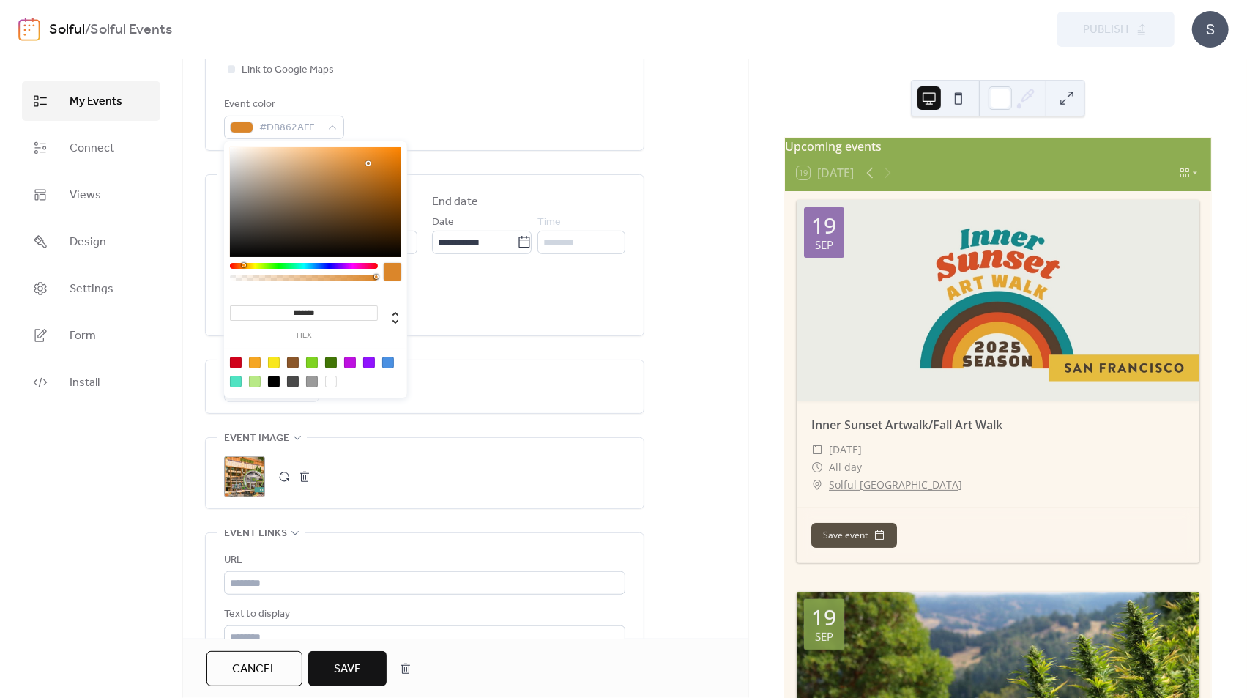
click at [475, 334] on div "**********" at bounding box center [424, 255] width 401 height 160
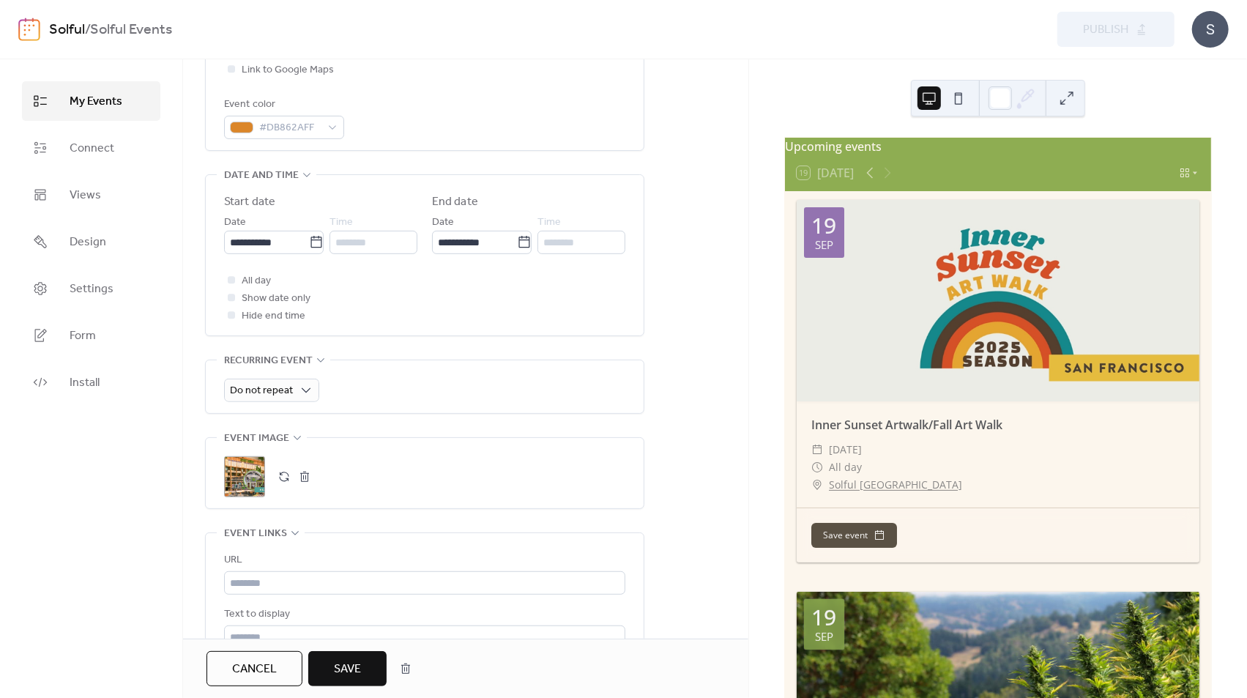
click at [345, 675] on span "Save" at bounding box center [347, 670] width 27 height 18
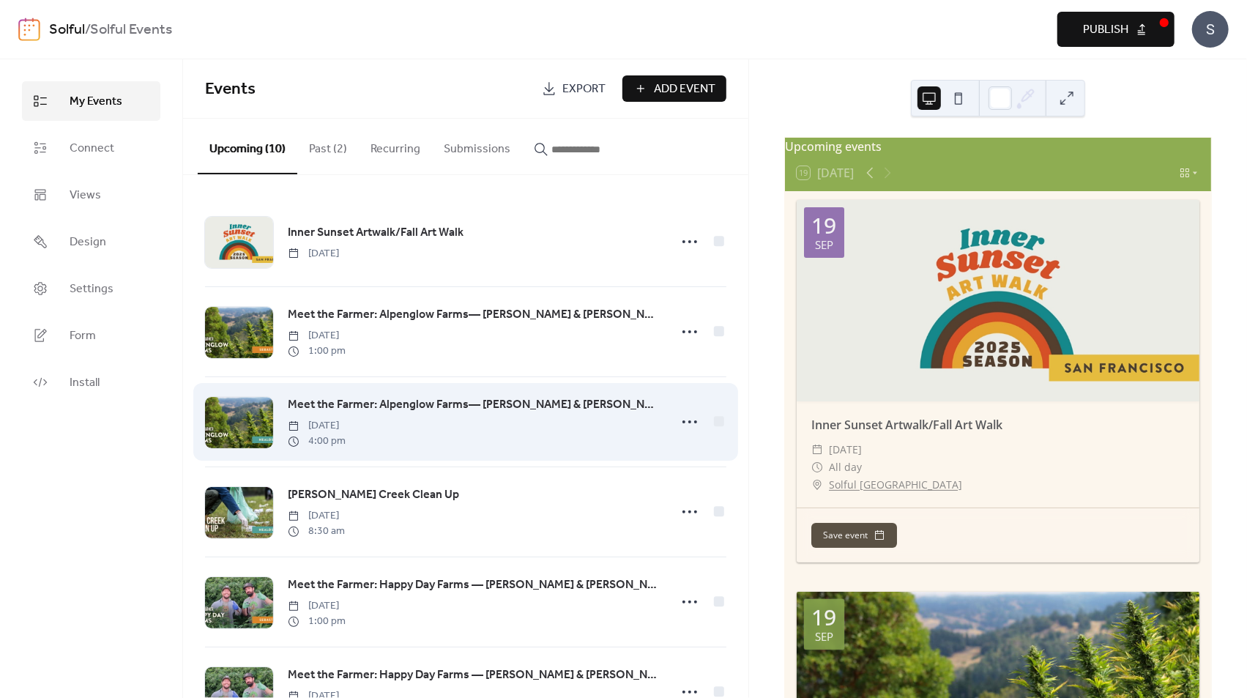
scroll to position [422, 0]
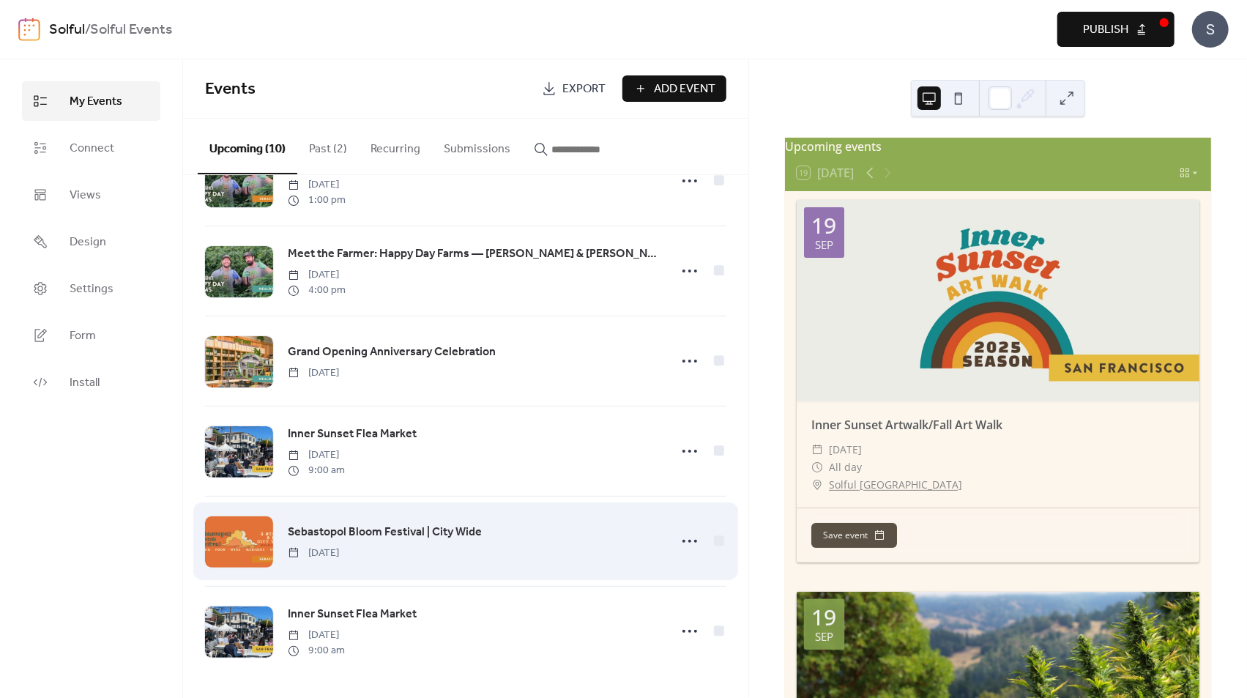
click at [478, 544] on div "Sebastopol Bloom Festival | City Wide [DATE]" at bounding box center [474, 541] width 372 height 37
click at [461, 525] on span "Sebastopol Bloom Festival | City Wide" at bounding box center [385, 533] width 194 height 18
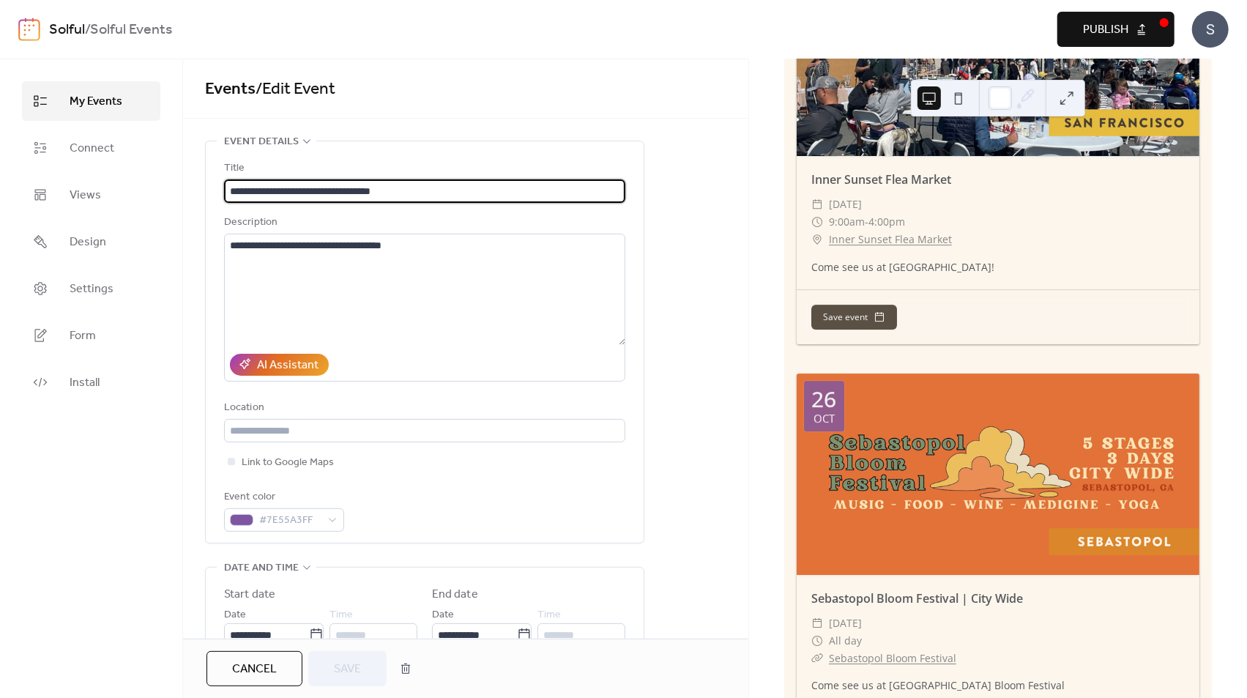
scroll to position [3101, 0]
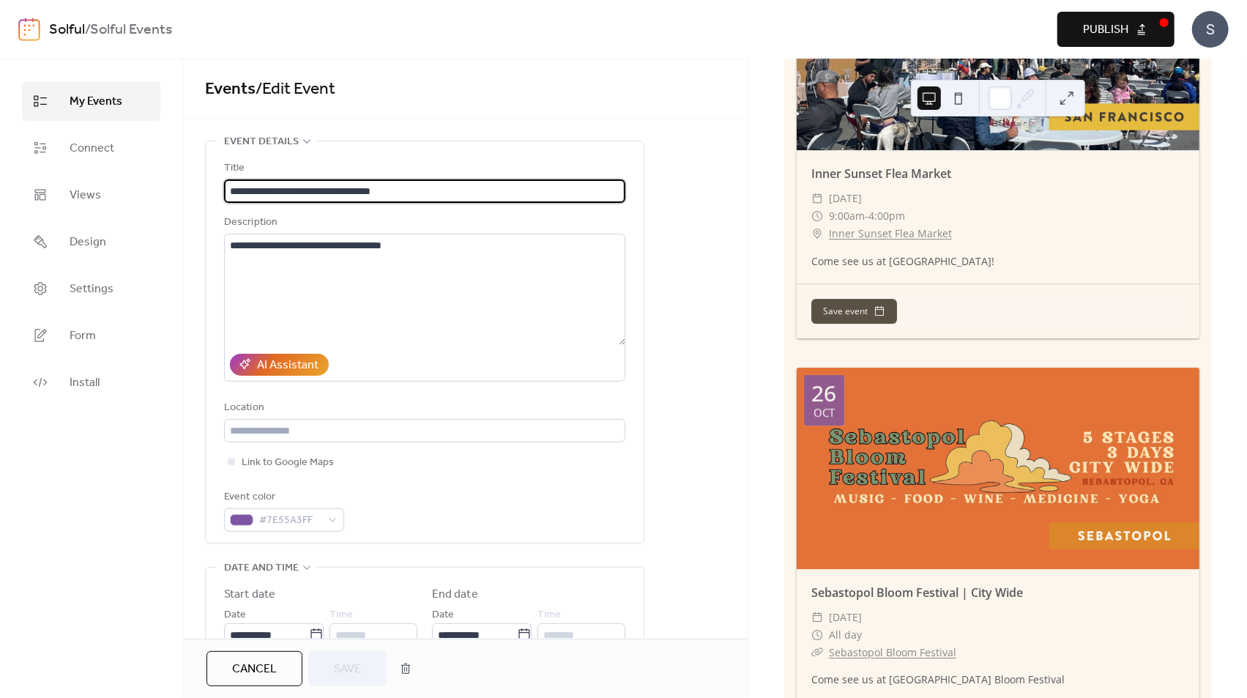
click at [961, 99] on button at bounding box center [958, 97] width 23 height 23
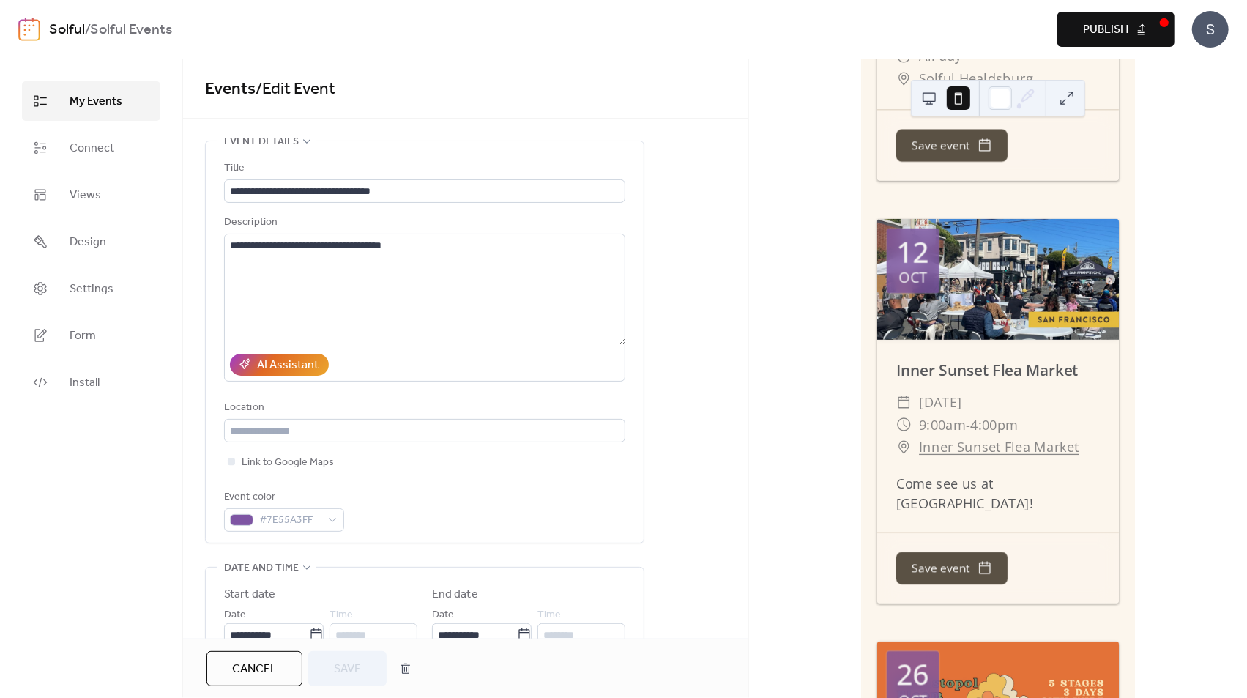
click at [930, 98] on button at bounding box center [929, 97] width 23 height 23
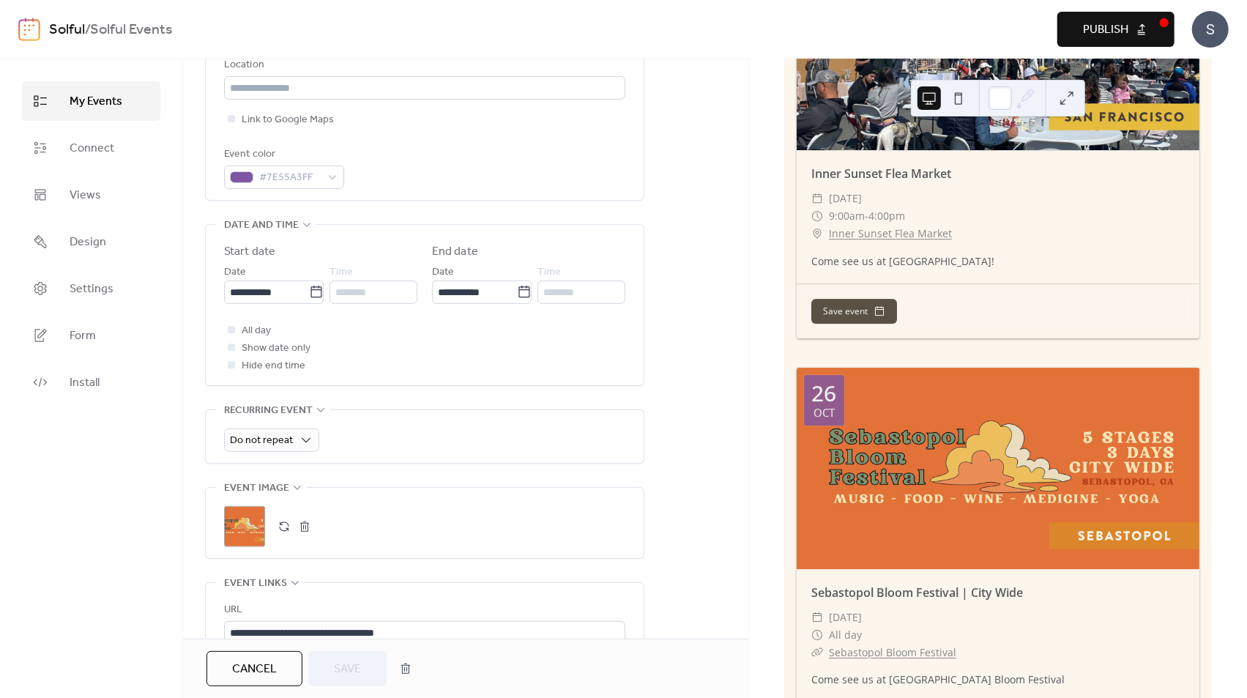
scroll to position [379, 0]
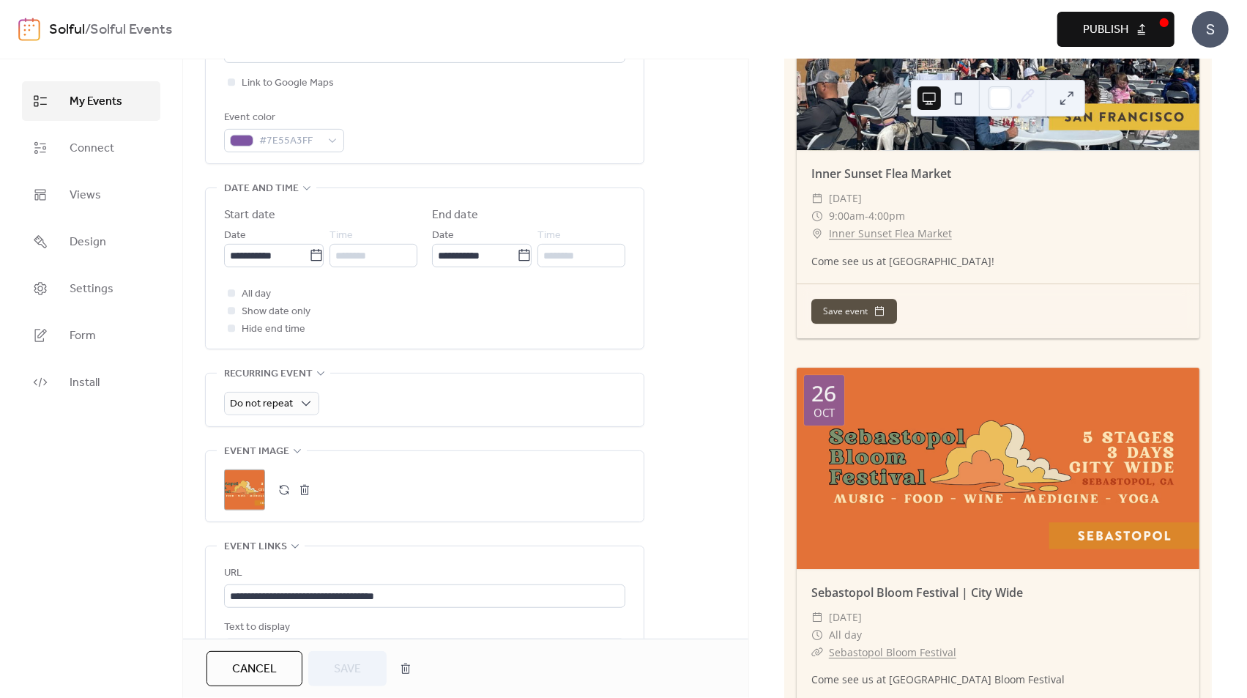
click at [248, 491] on div ";" at bounding box center [244, 490] width 41 height 41
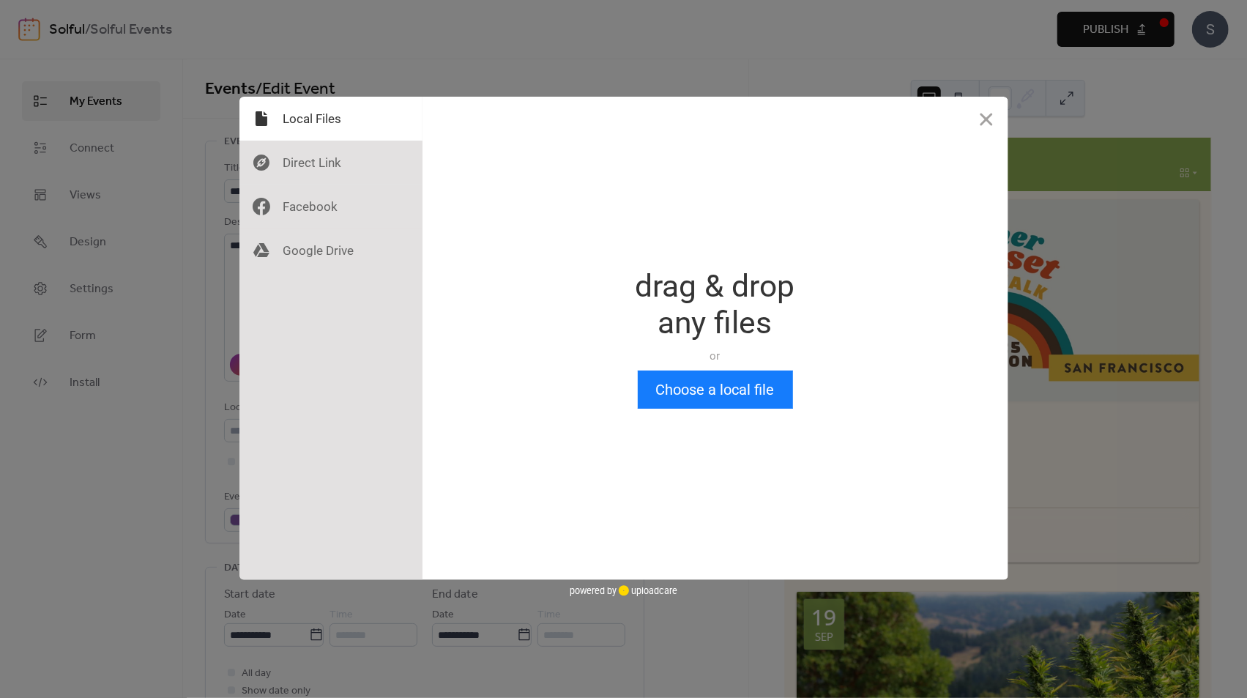
scroll to position [0, 0]
click at [717, 387] on button "Choose a local file" at bounding box center [715, 390] width 155 height 38
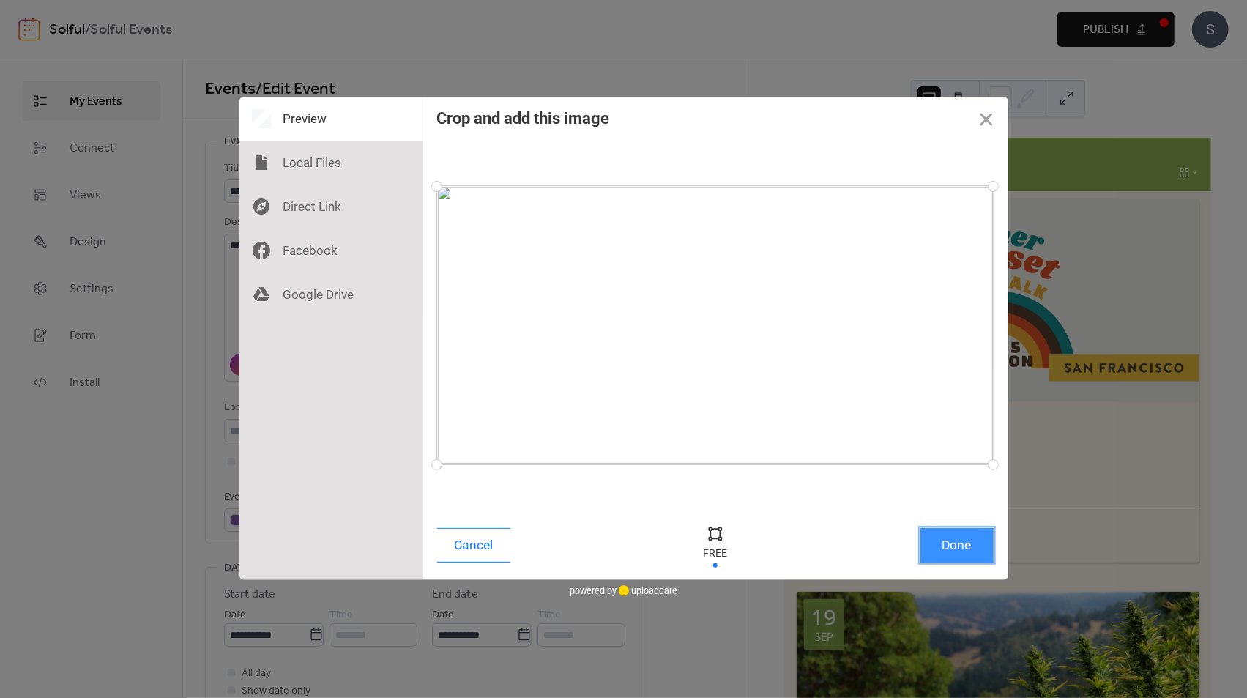
click at [949, 546] on button "Done" at bounding box center [957, 545] width 73 height 34
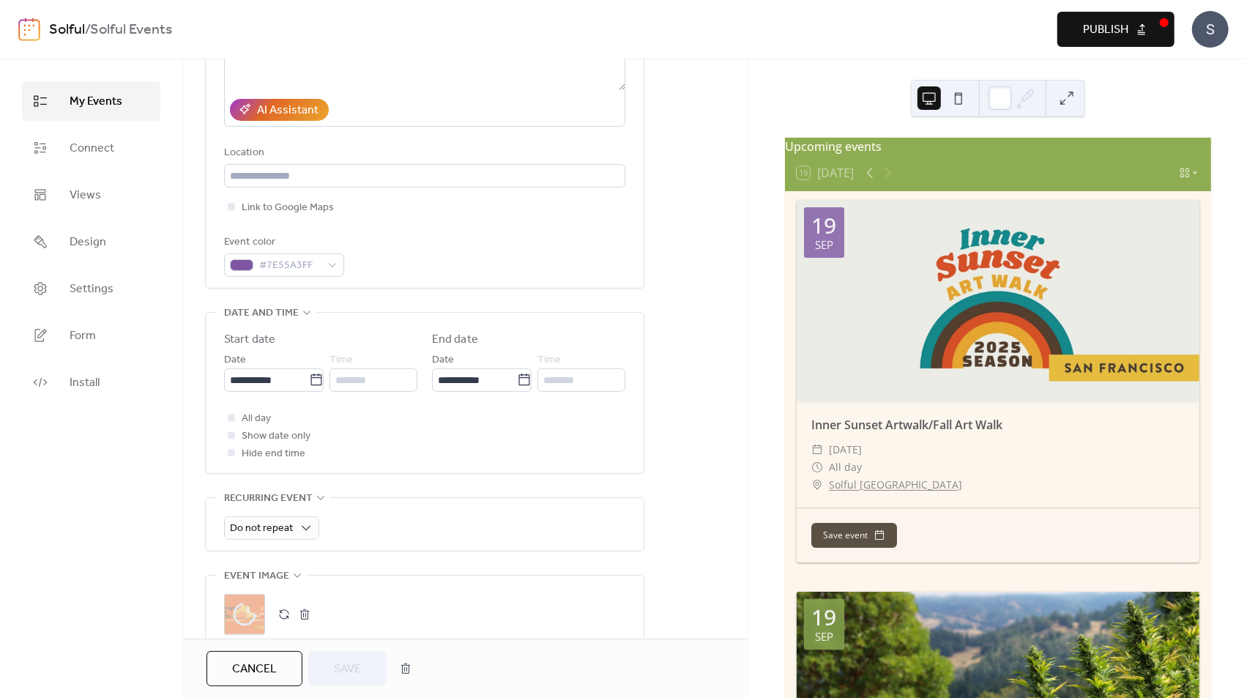
scroll to position [608, 0]
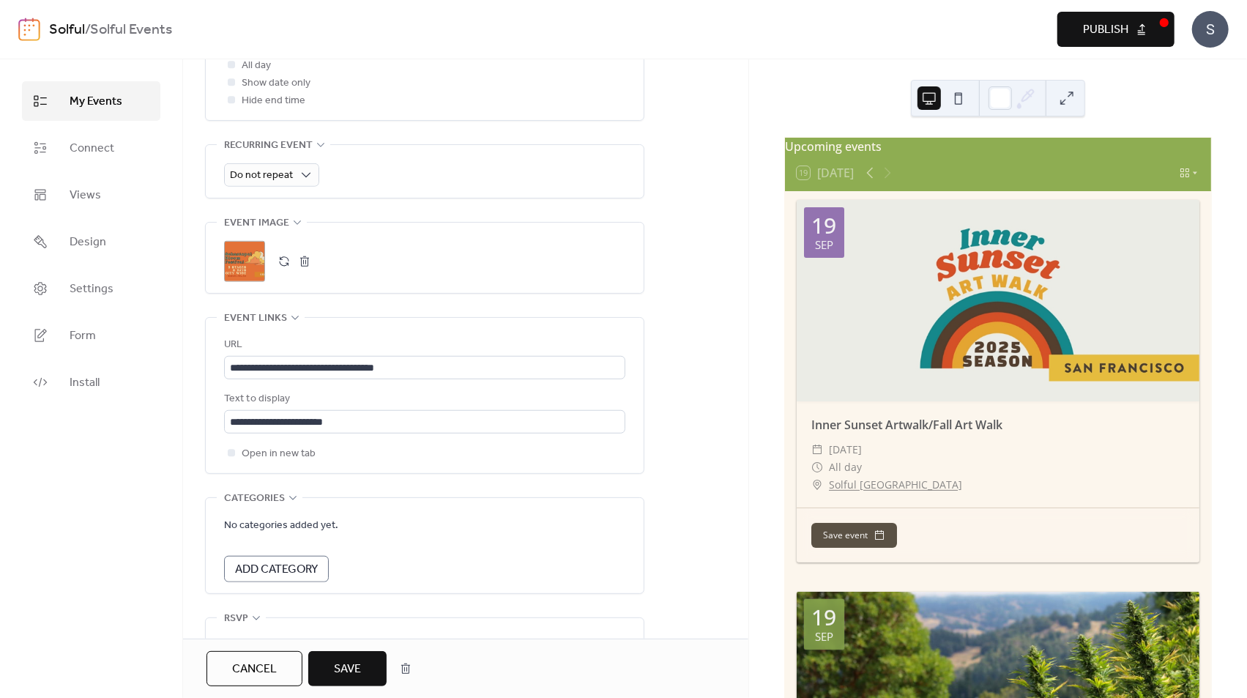
click at [252, 672] on span "Cancel" at bounding box center [254, 670] width 45 height 18
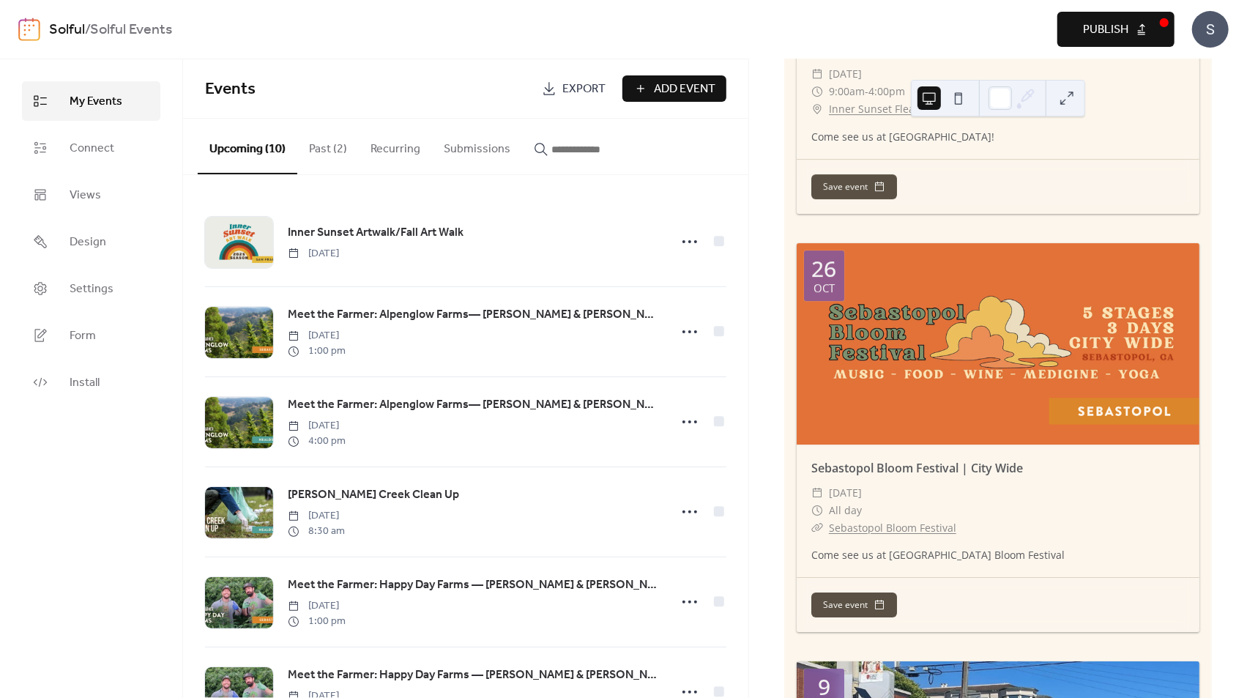
scroll to position [3221, 0]
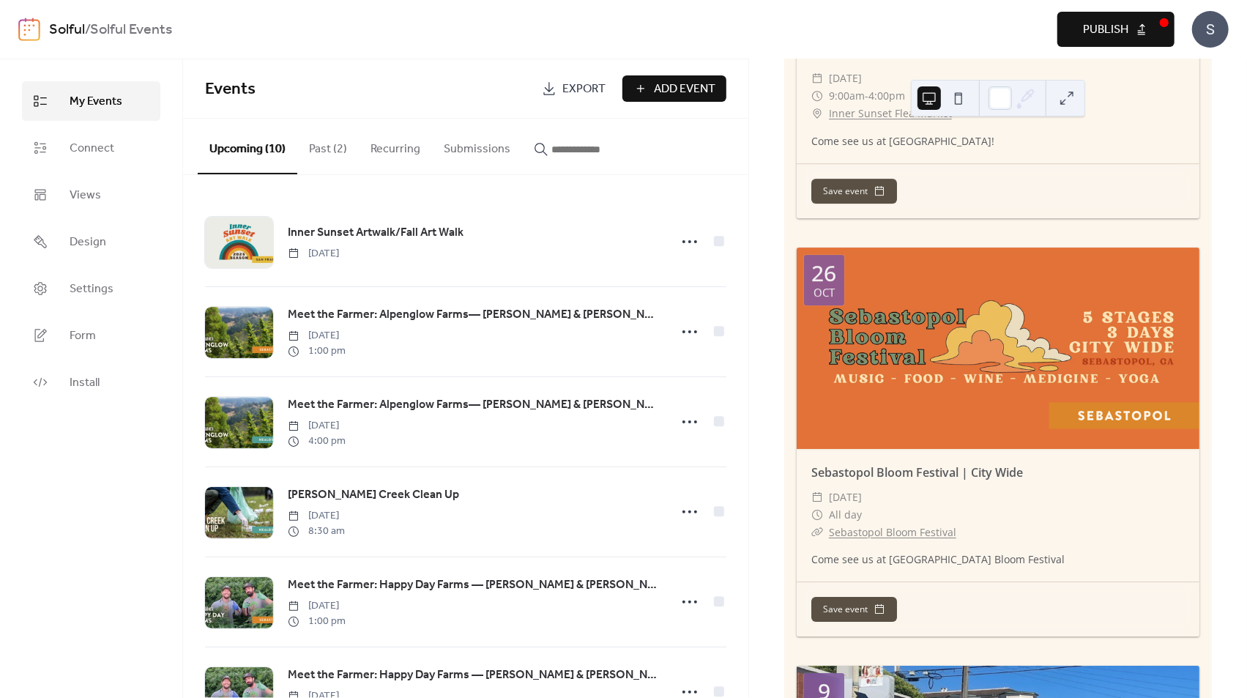
click at [1066, 100] on button at bounding box center [1067, 97] width 23 height 23
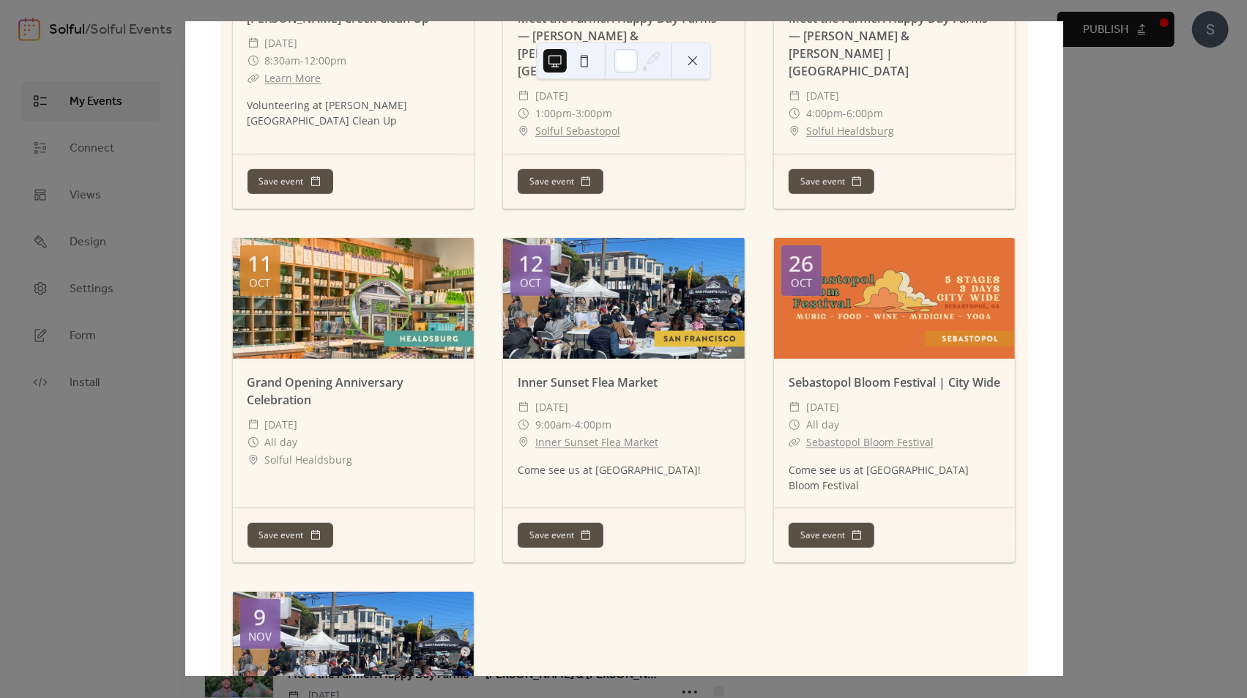
scroll to position [625, 0]
click at [1064, 402] on div "19 [DATE] Upcoming events [DATE] Inner Sunset Artwalk/Fall Art Walk ​ [DATE] ​ …" at bounding box center [624, 349] width 879 height 654
click at [1064, 263] on div "19 [DATE] Upcoming events [DATE] Inner Sunset Artwalk/Fall Art Walk ​ [DATE] ​ …" at bounding box center [624, 349] width 879 height 654
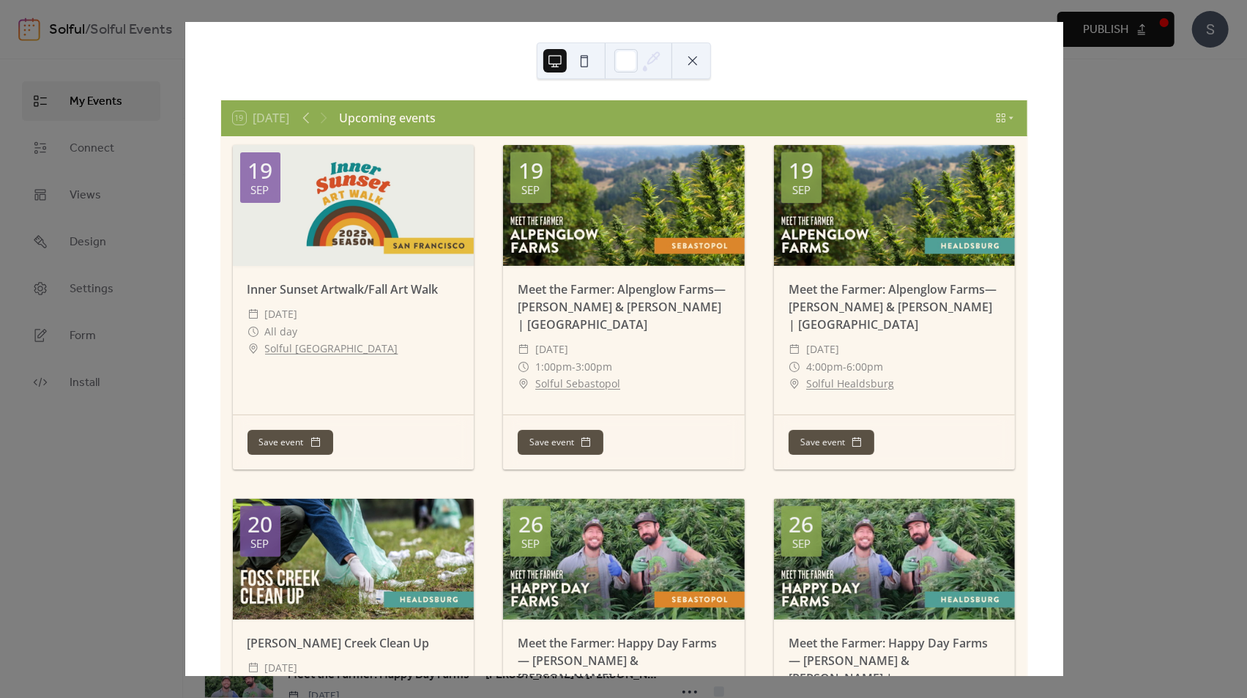
click at [693, 55] on button at bounding box center [692, 60] width 23 height 23
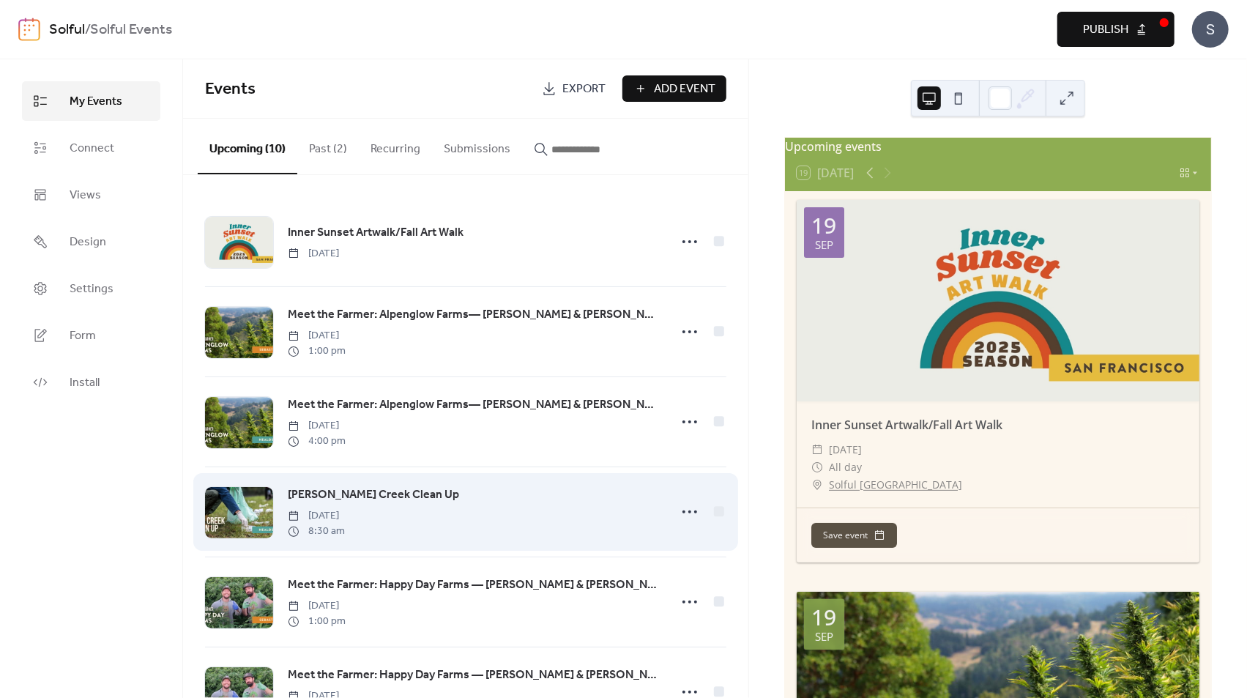
scroll to position [422, 0]
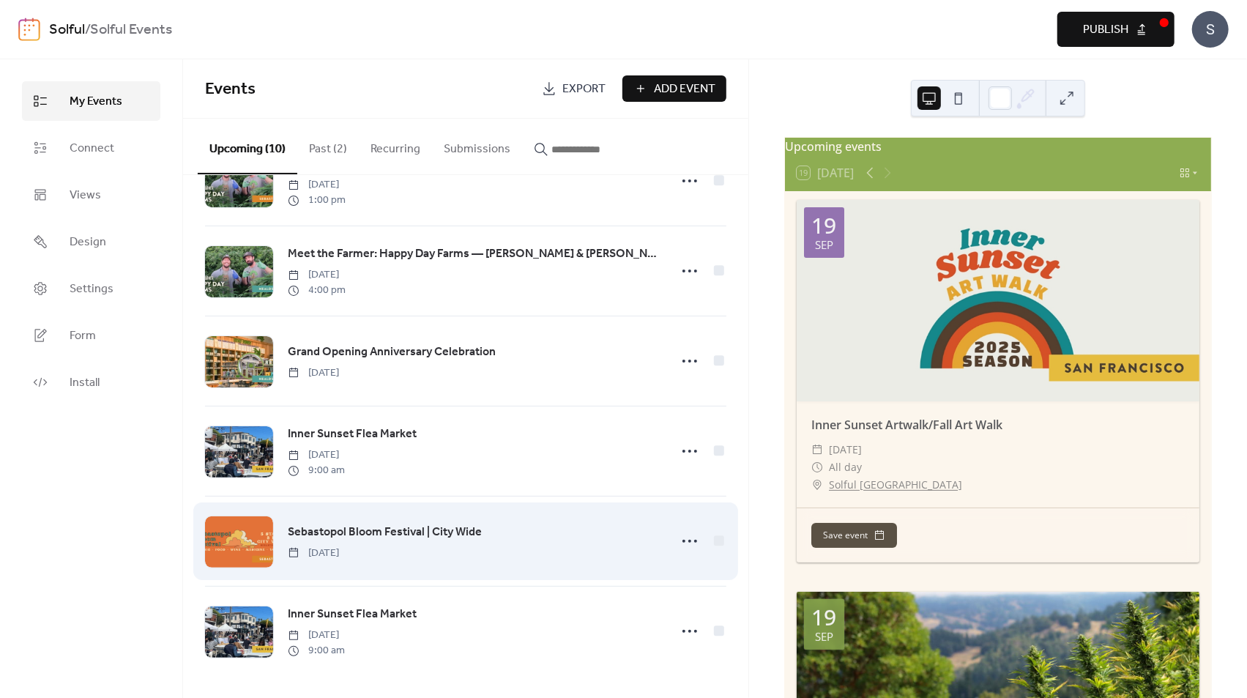
click at [294, 541] on link "Sebastopol Bloom Festival | City Wide" at bounding box center [385, 532] width 194 height 19
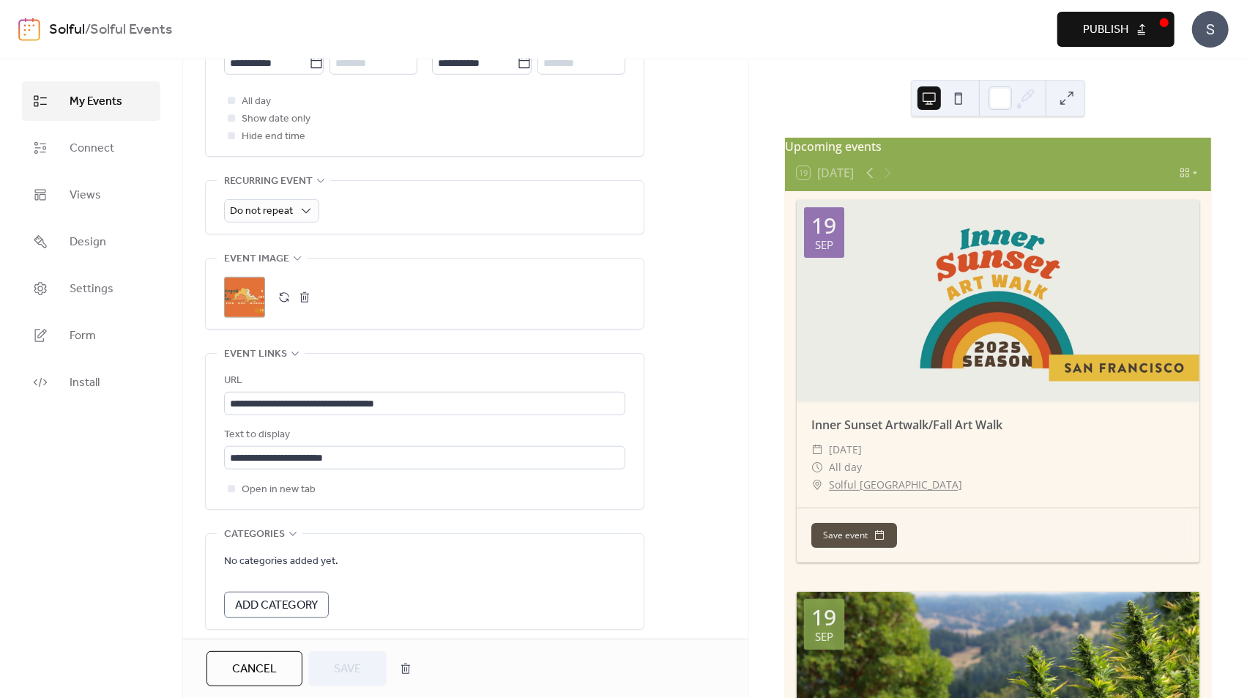
scroll to position [686, 0]
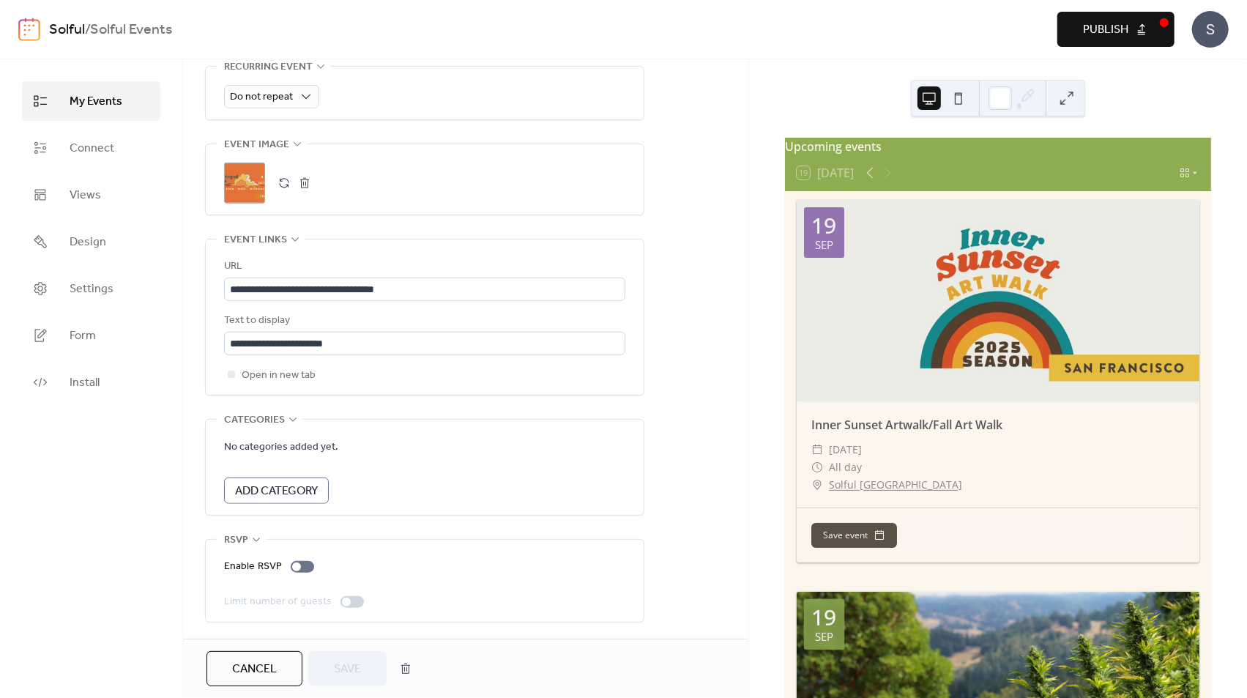
click at [253, 187] on div ";" at bounding box center [244, 183] width 41 height 41
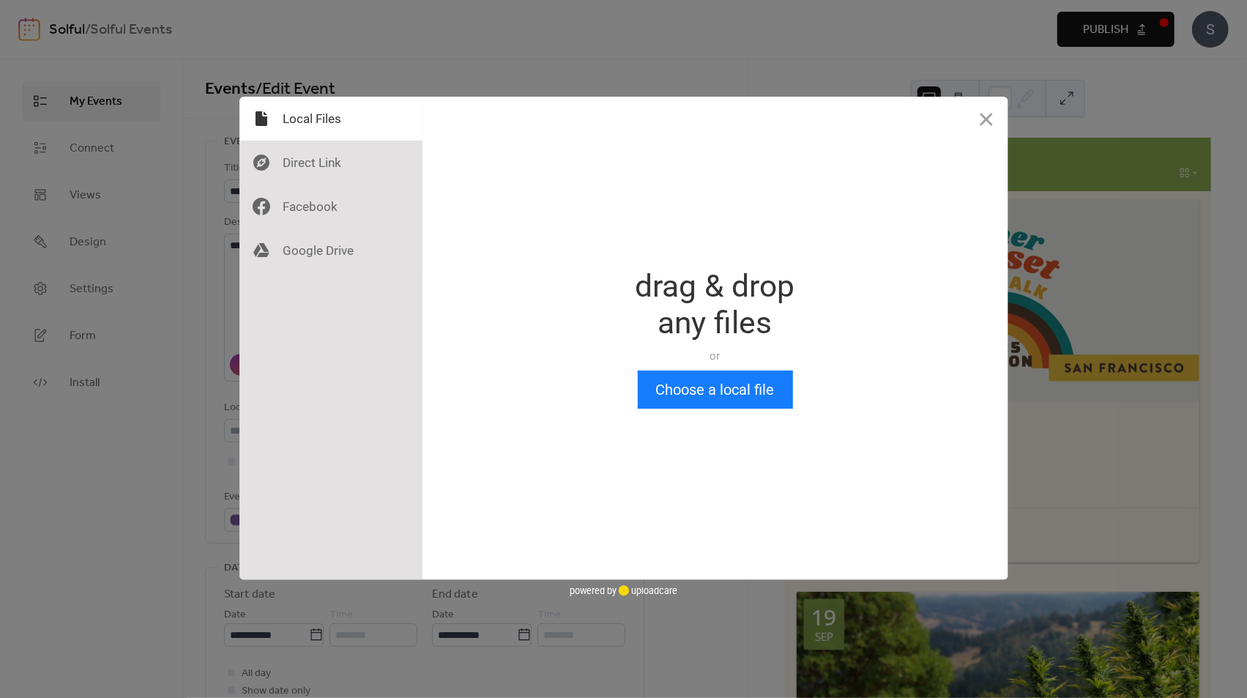
scroll to position [0, 0]
click at [691, 377] on button "Choose a local file" at bounding box center [715, 390] width 155 height 38
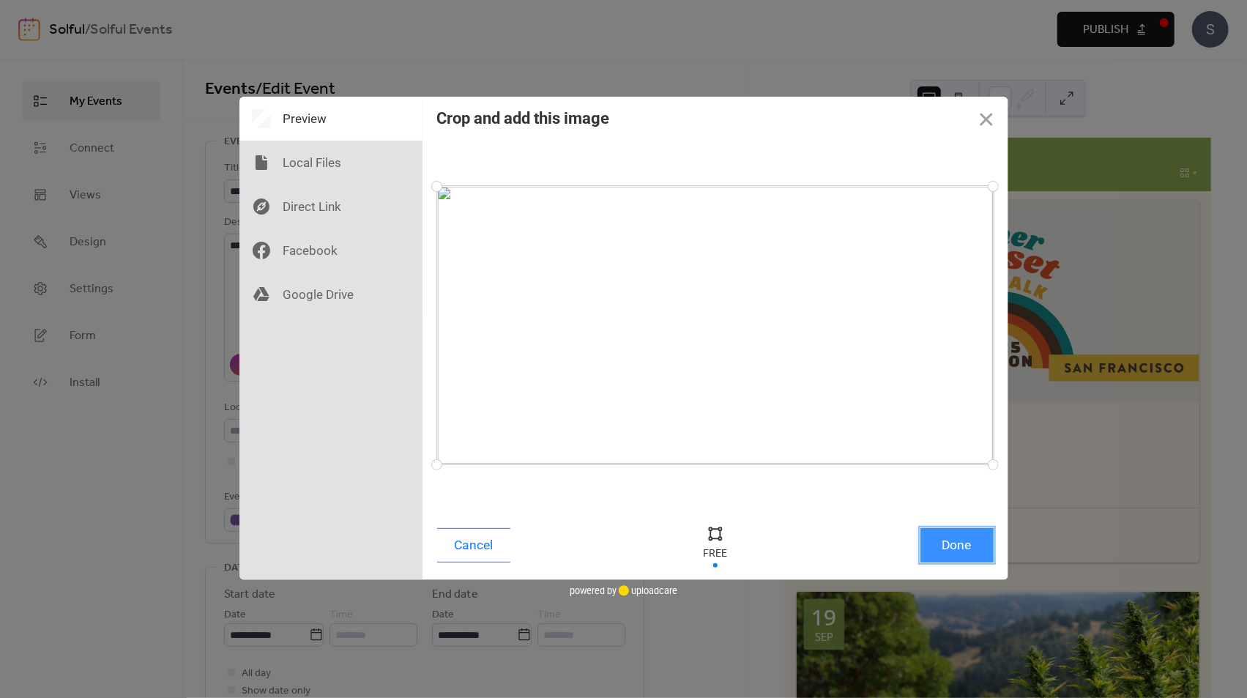
click at [968, 546] on button "Done" at bounding box center [957, 545] width 73 height 34
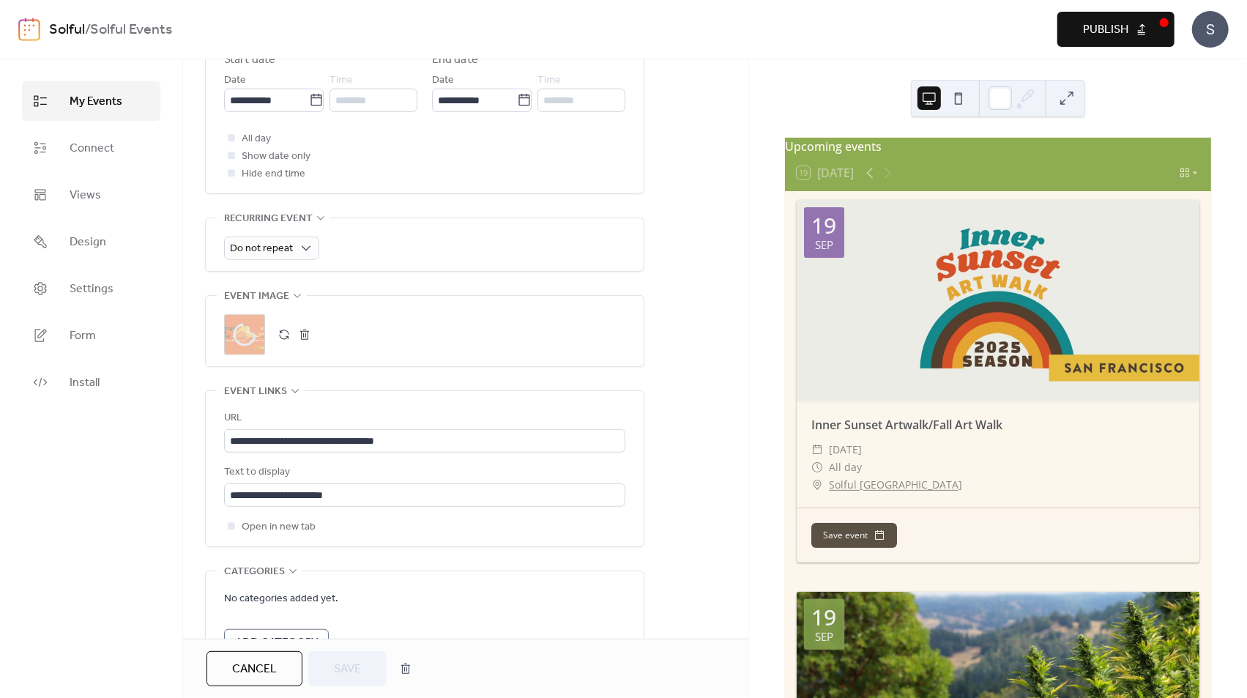
scroll to position [686, 0]
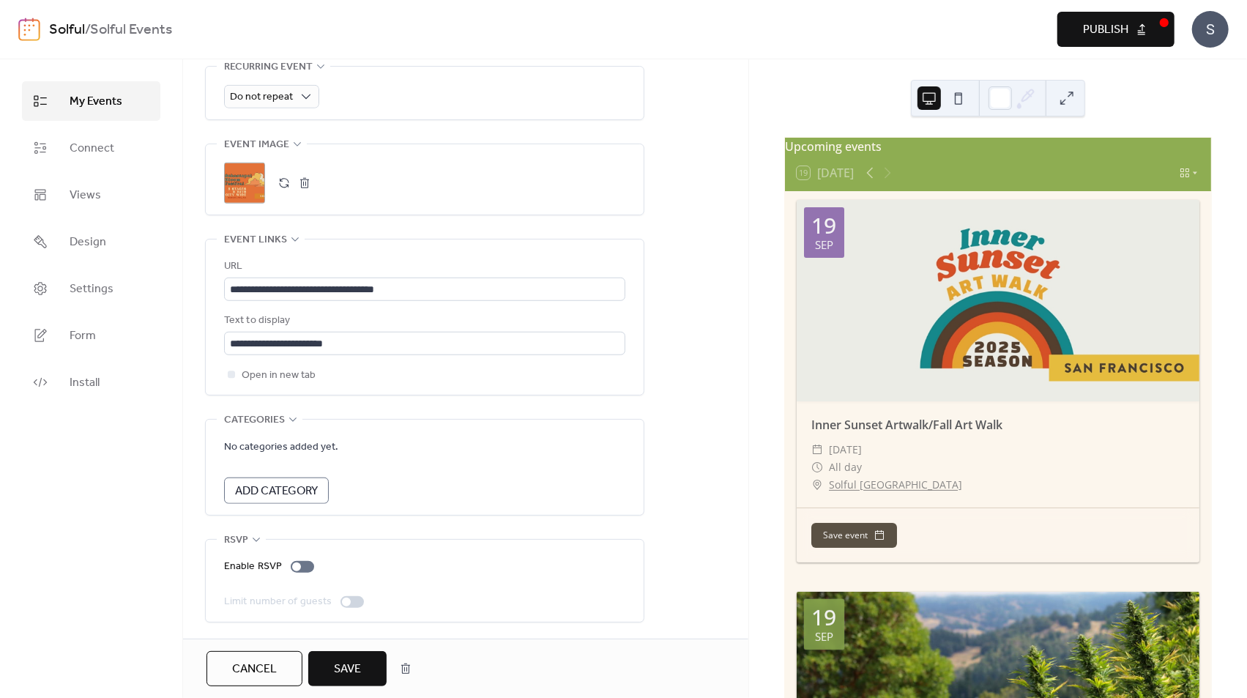
click at [347, 670] on span "Save" at bounding box center [347, 670] width 27 height 18
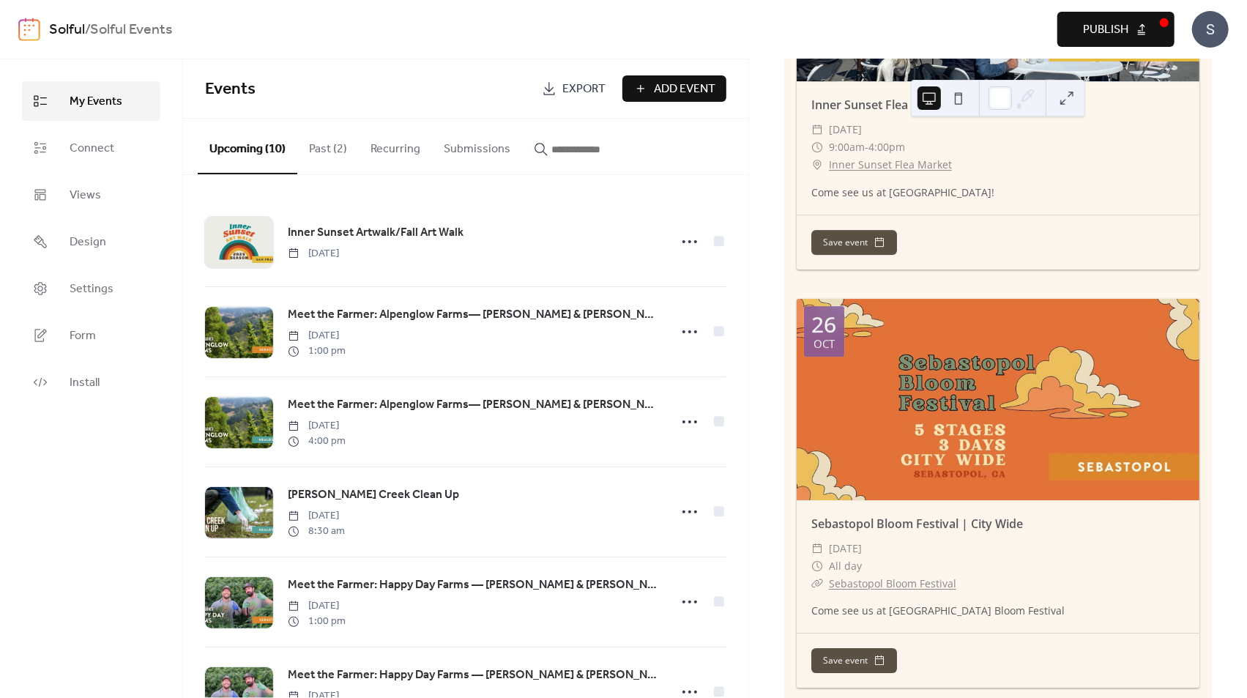
scroll to position [3180, 0]
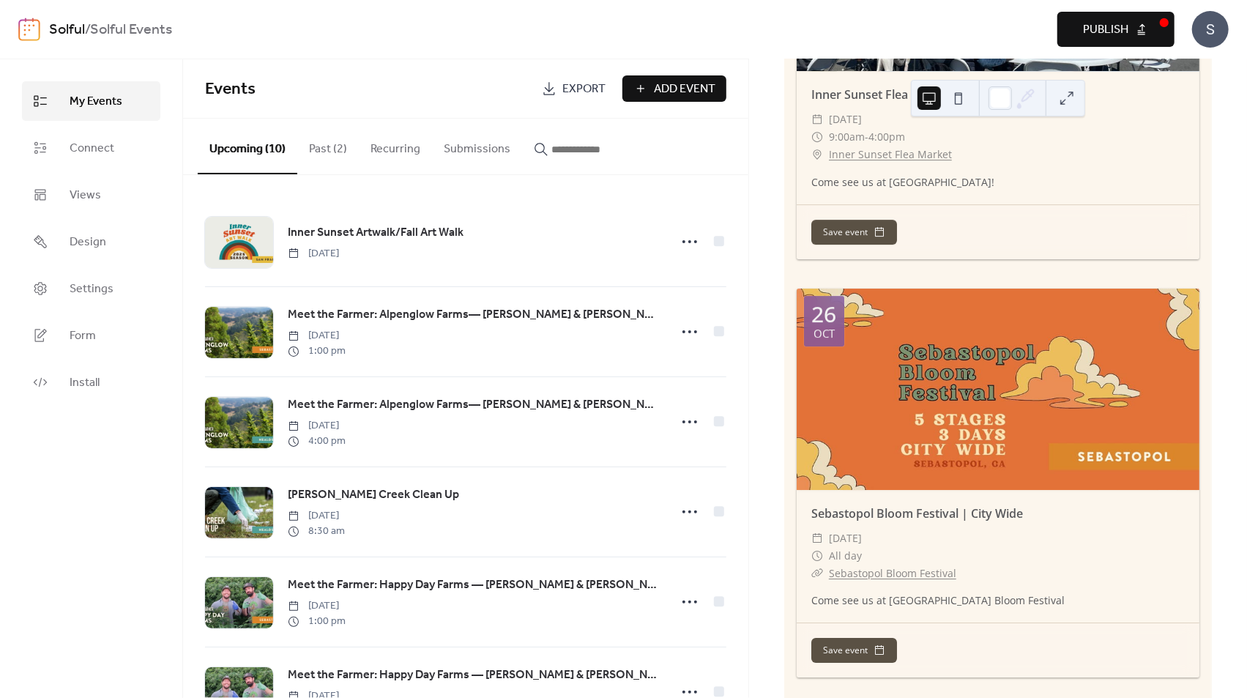
click at [1117, 32] on span "Publish" at bounding box center [1105, 30] width 45 height 18
click at [959, 97] on button at bounding box center [958, 97] width 23 height 23
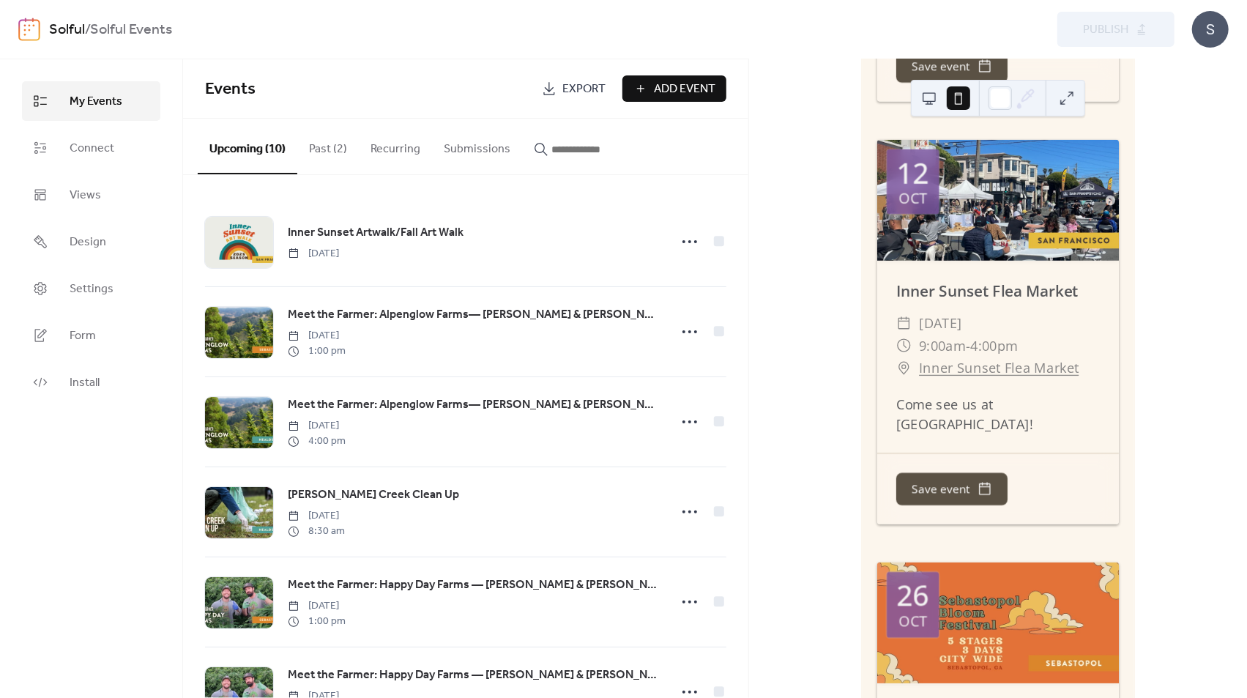
click at [932, 100] on button at bounding box center [929, 97] width 23 height 23
